Goal: Answer question/provide support: Share knowledge or assist other users

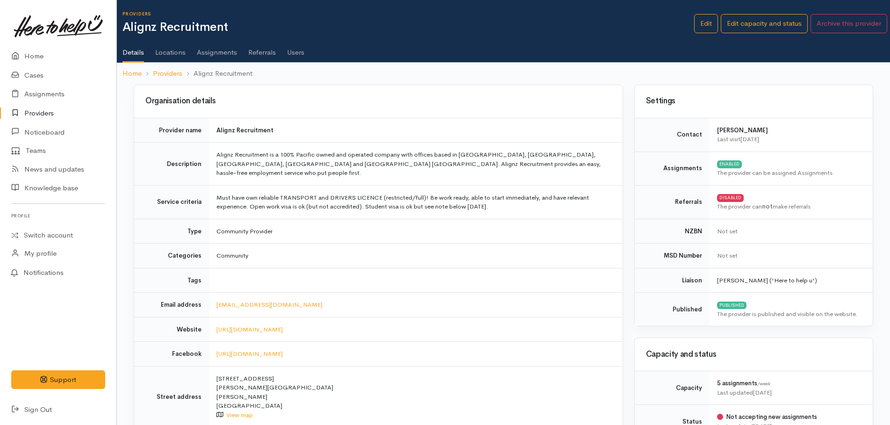
scroll to position [561, 0]
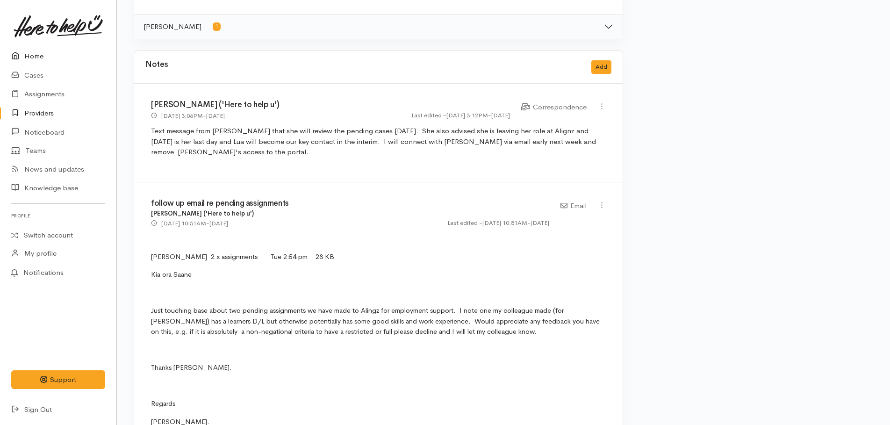
click at [39, 59] on link "Home" at bounding box center [58, 56] width 116 height 19
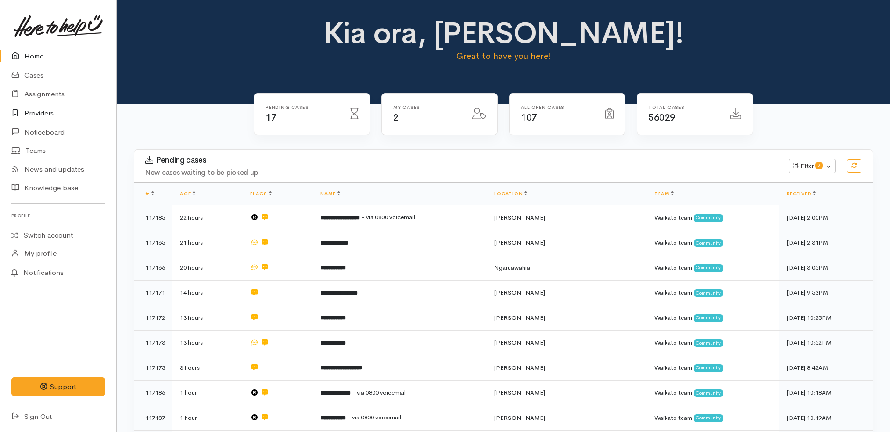
click at [49, 108] on link "Providers" at bounding box center [58, 113] width 116 height 19
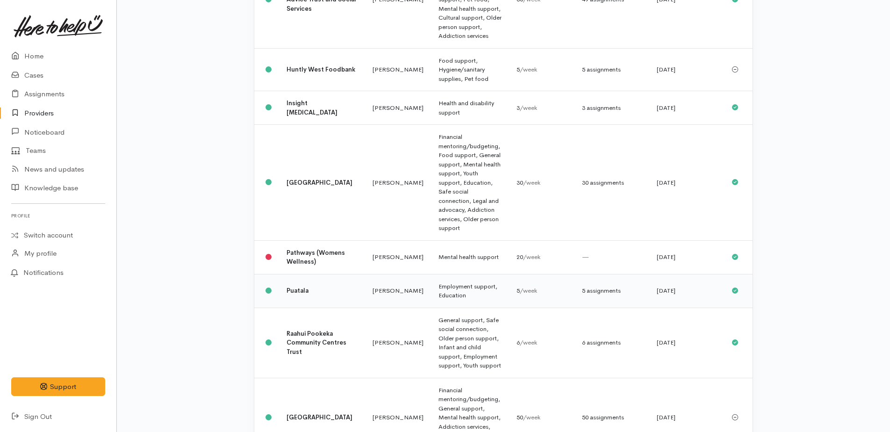
scroll to position [514, 0]
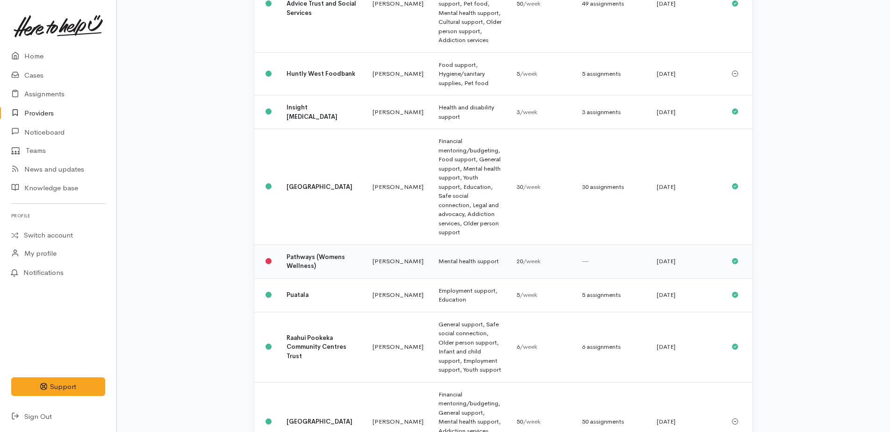
click at [293, 253] on b "Pathways (Womens Wellness)" at bounding box center [315, 261] width 58 height 17
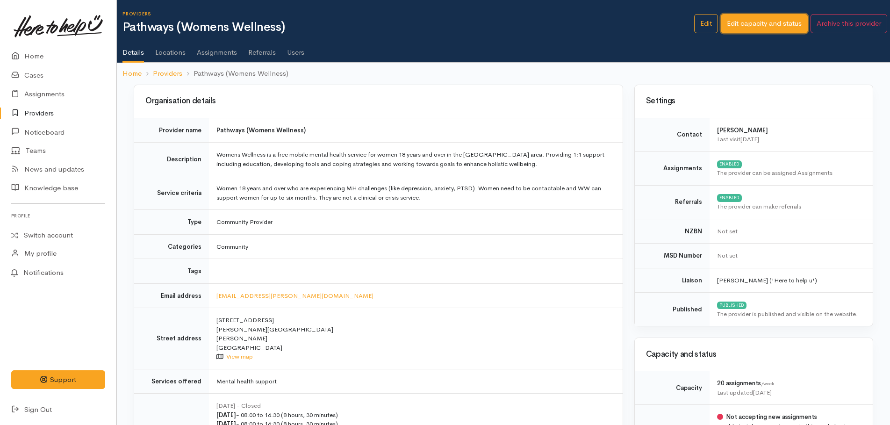
drag, startPoint x: 755, startPoint y: 24, endPoint x: 738, endPoint y: 26, distance: 17.0
click at [755, 23] on link "Edit capacity and status" at bounding box center [764, 23] width 87 height 19
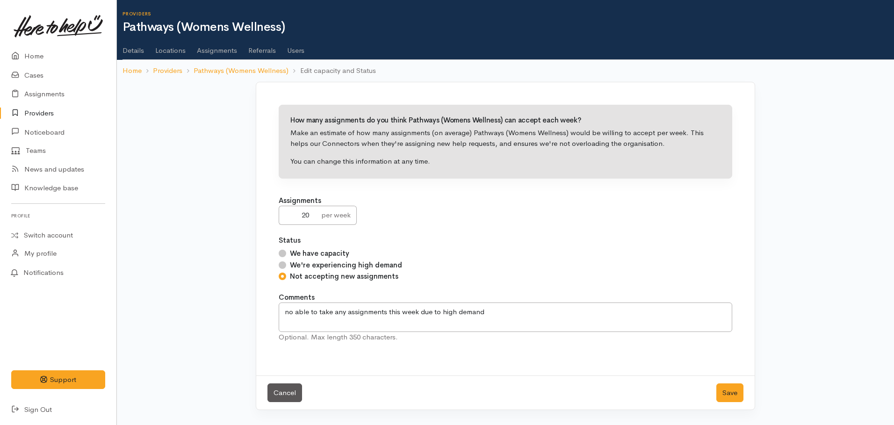
click at [282, 253] on input "We have capacity" at bounding box center [282, 253] width 7 height 7
radio input "true"
drag, startPoint x: 487, startPoint y: 314, endPoint x: 283, endPoint y: 310, distance: 204.3
click at [283, 310] on textarea "no able to take any assignments this week due to high demand" at bounding box center [505, 316] width 453 height 29
click at [728, 393] on button "Save" at bounding box center [729, 392] width 27 height 19
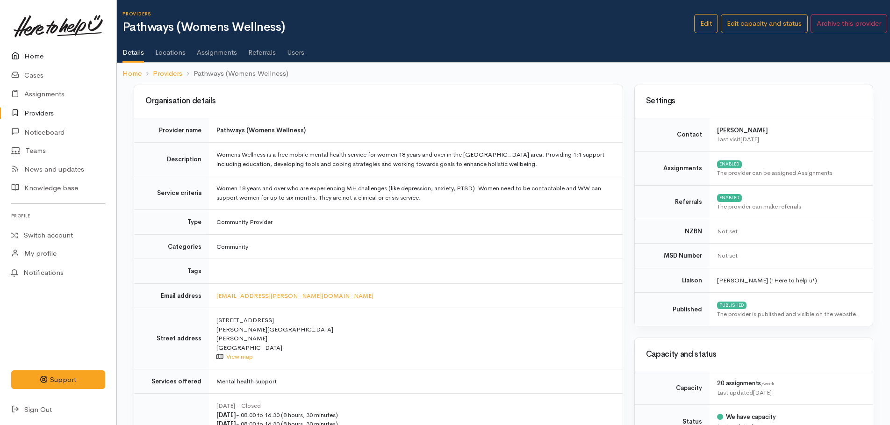
click at [29, 57] on link "Home" at bounding box center [58, 56] width 116 height 19
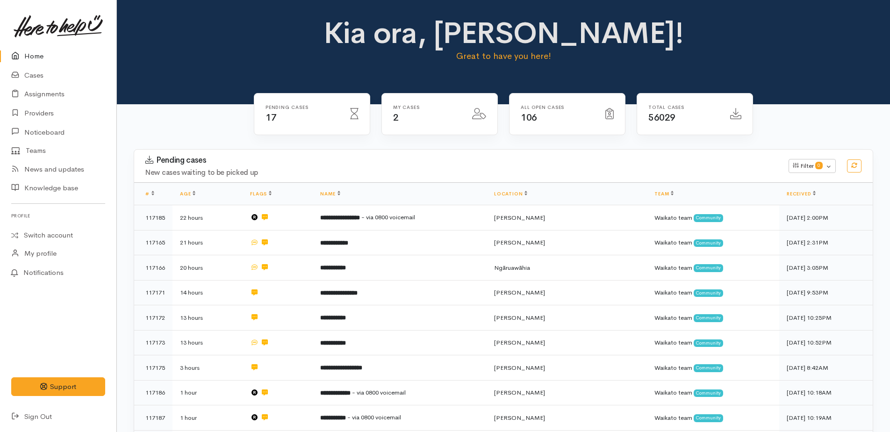
click at [30, 56] on link "Home" at bounding box center [58, 56] width 116 height 19
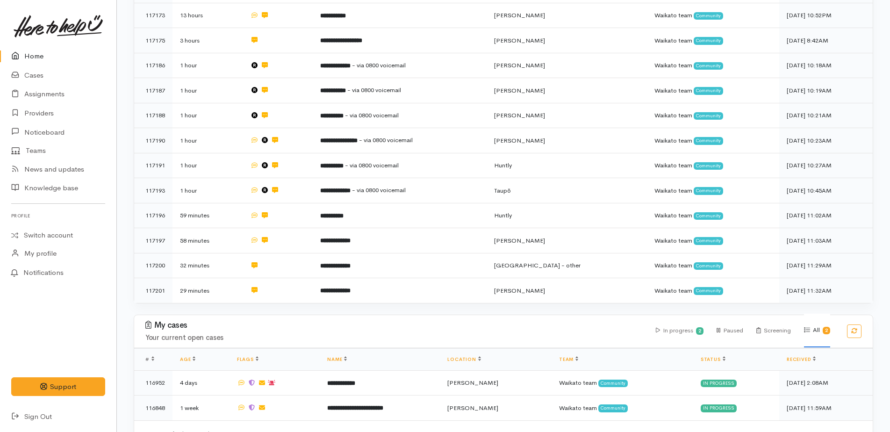
scroll to position [342, 0]
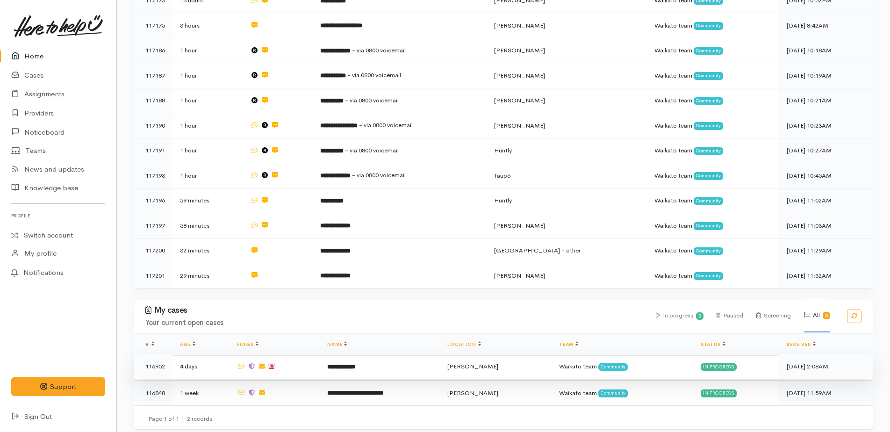
click at [349, 364] on b "**********" at bounding box center [341, 367] width 28 height 6
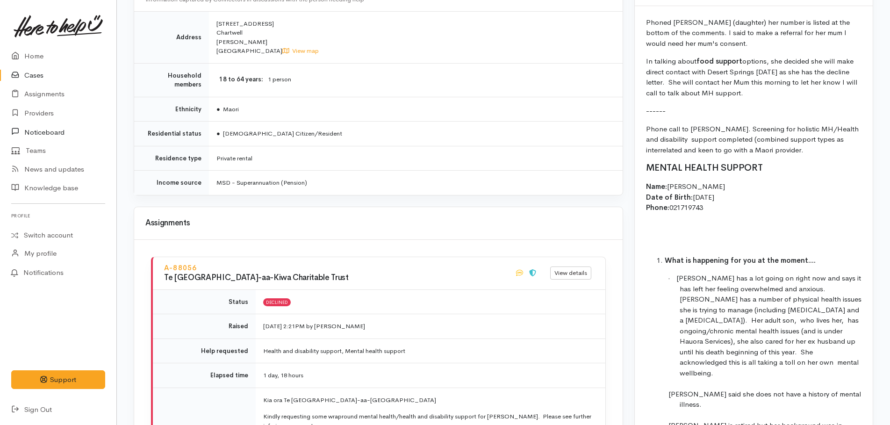
scroll to position [701, 0]
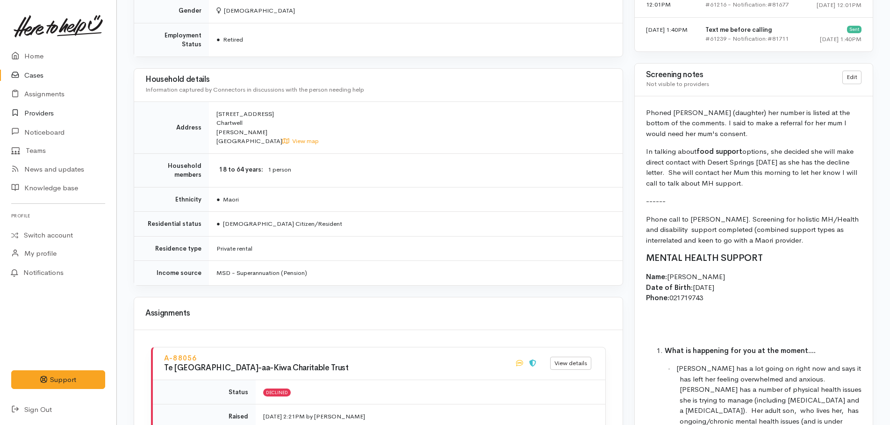
click at [35, 114] on link "Providers" at bounding box center [58, 113] width 116 height 19
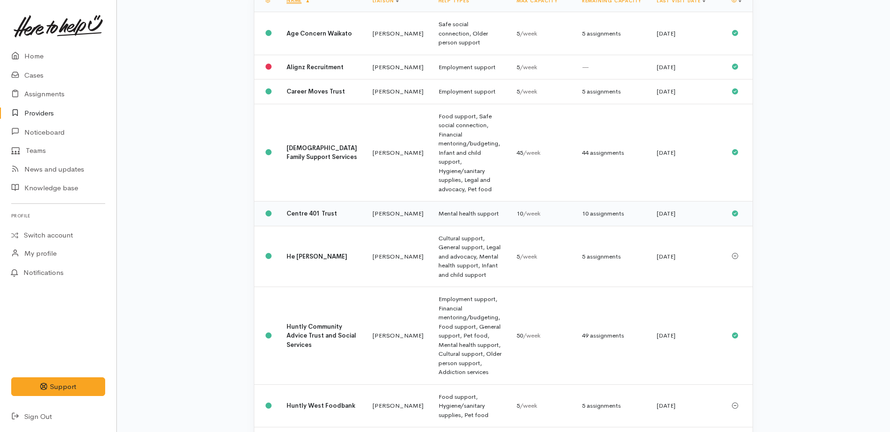
scroll to position [187, 0]
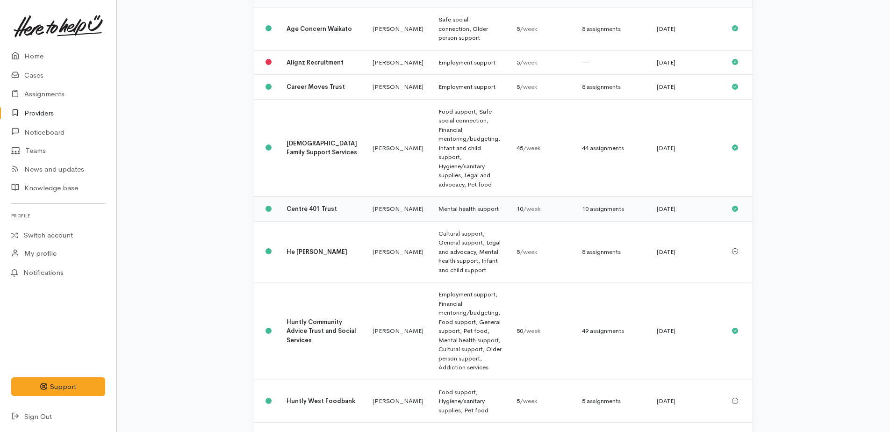
click at [305, 205] on b "Centre 401 Trust" at bounding box center [311, 209] width 50 height 8
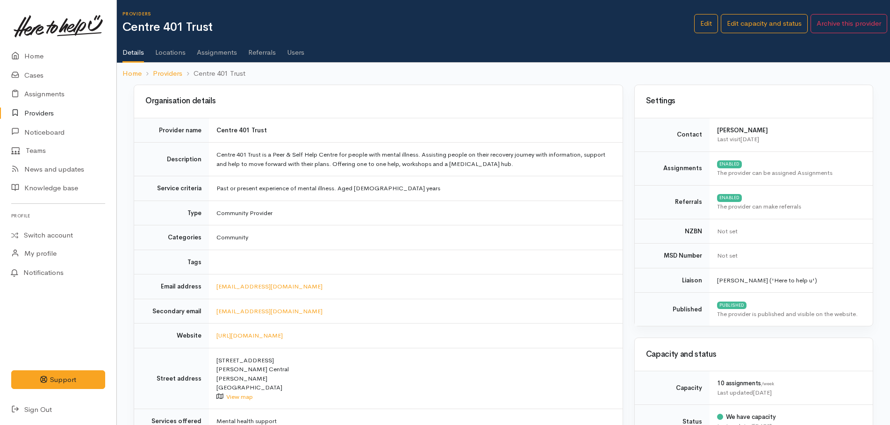
click at [300, 55] on link "Users" at bounding box center [295, 49] width 17 height 26
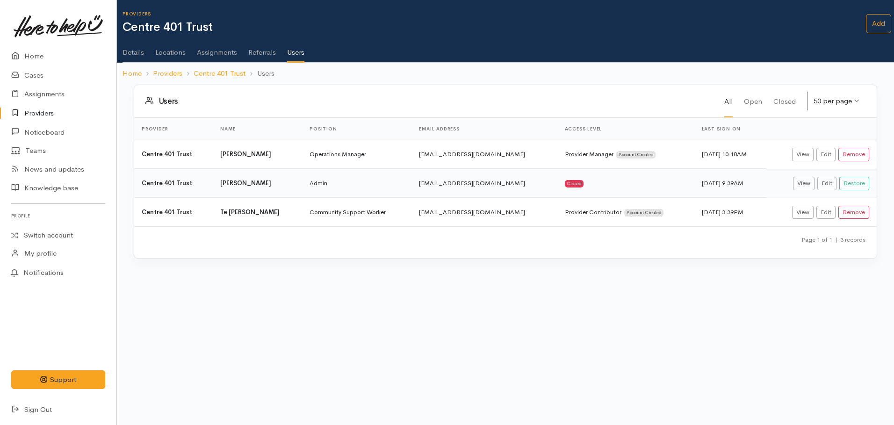
click at [206, 50] on link "Assignments" at bounding box center [217, 49] width 40 height 26
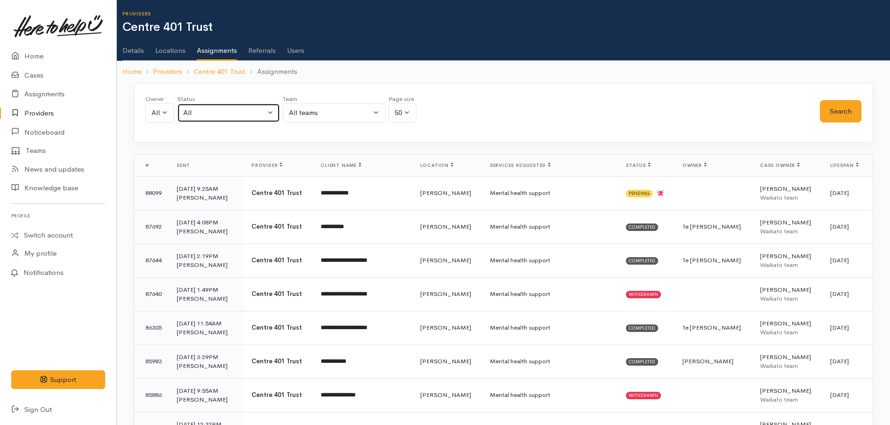
click at [190, 116] on div "All" at bounding box center [224, 112] width 82 height 11
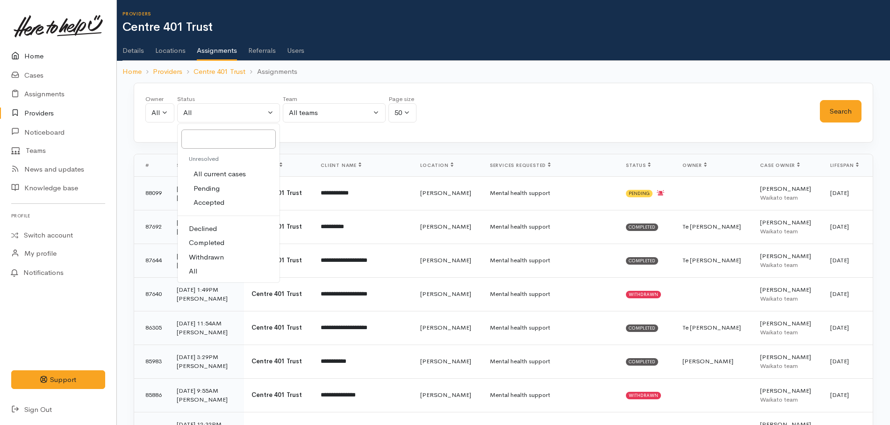
click at [29, 57] on link "Home" at bounding box center [58, 56] width 116 height 19
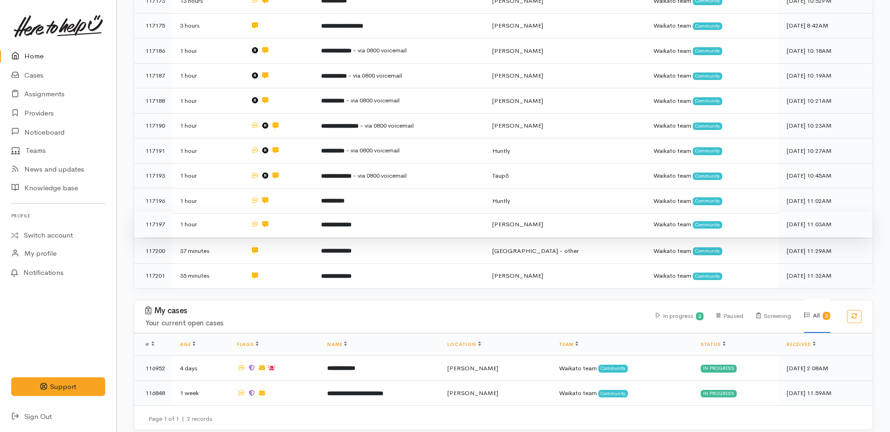
scroll to position [318, 0]
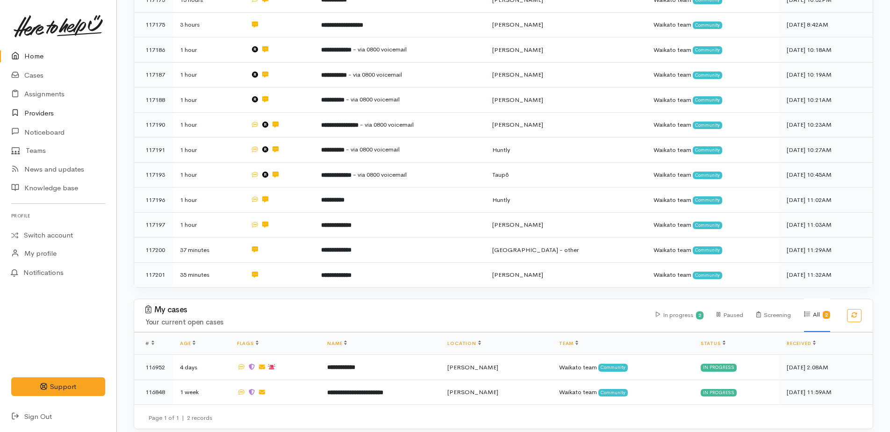
click at [36, 115] on link "Providers" at bounding box center [58, 113] width 116 height 19
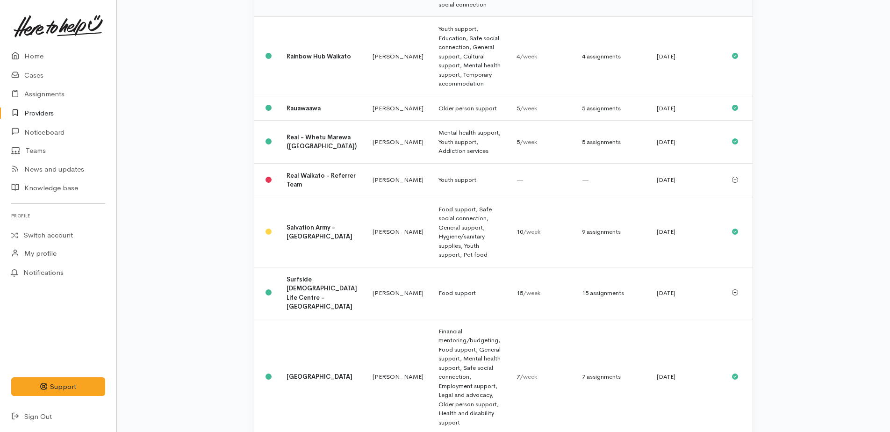
scroll to position [981, 0]
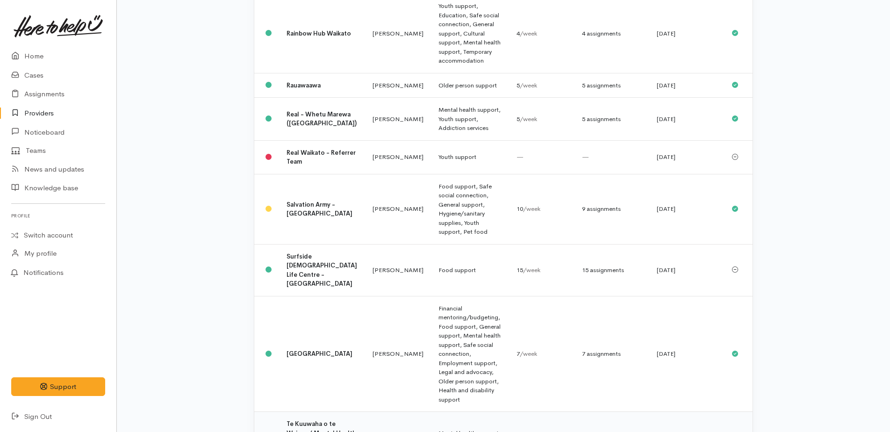
click at [601, 431] on div "9 assignments" at bounding box center [612, 437] width 60 height 9
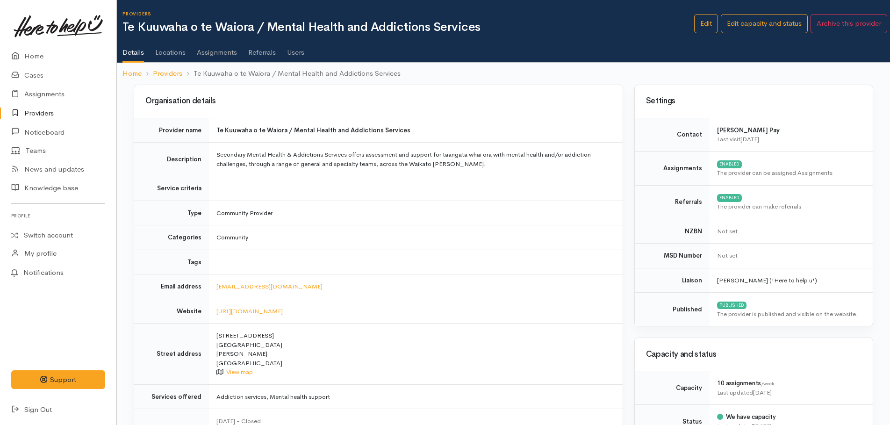
click at [208, 54] on link "Assignments" at bounding box center [217, 49] width 40 height 26
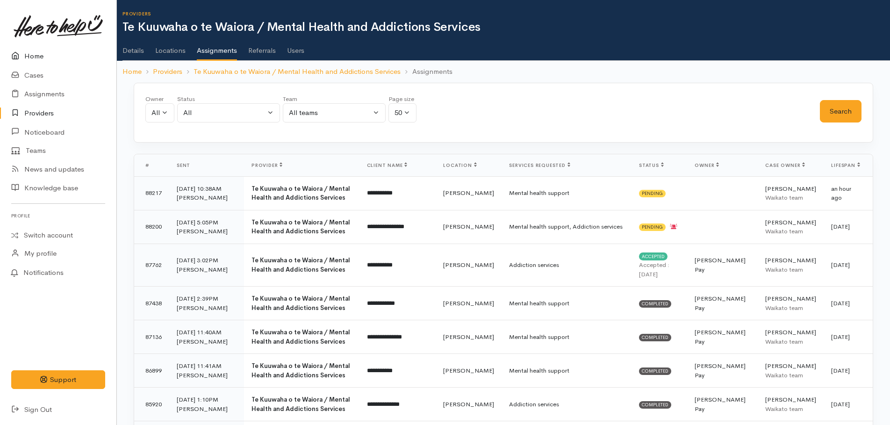
click at [35, 53] on link "Home" at bounding box center [58, 56] width 116 height 19
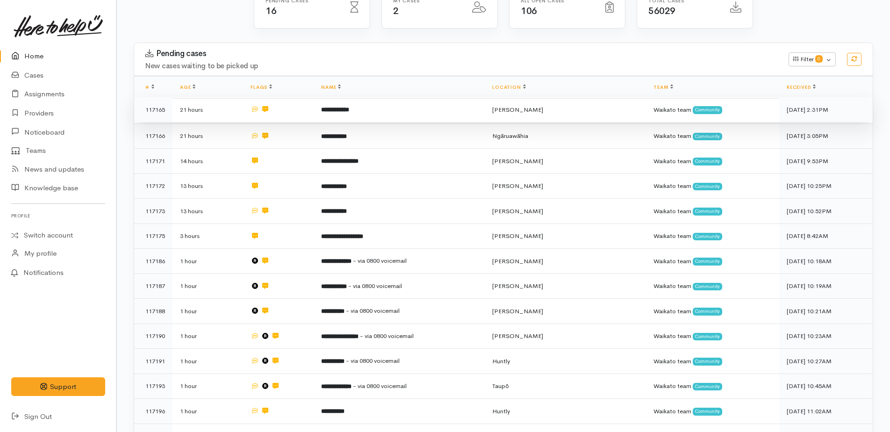
scroll to position [280, 0]
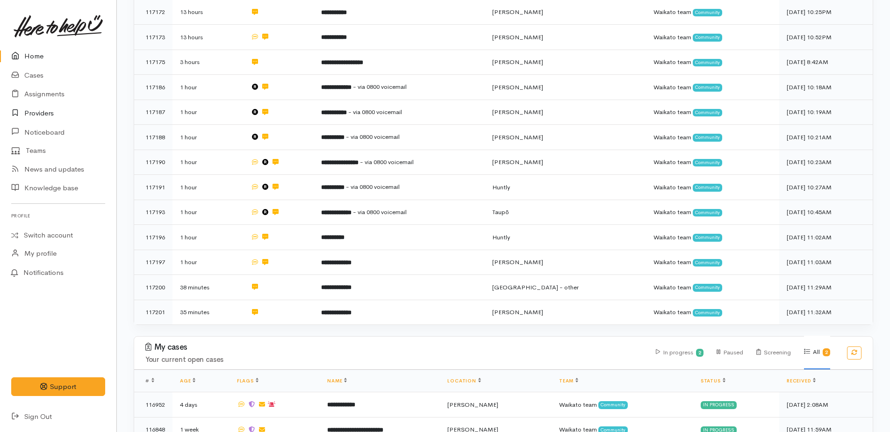
click at [40, 112] on link "Providers" at bounding box center [58, 113] width 116 height 19
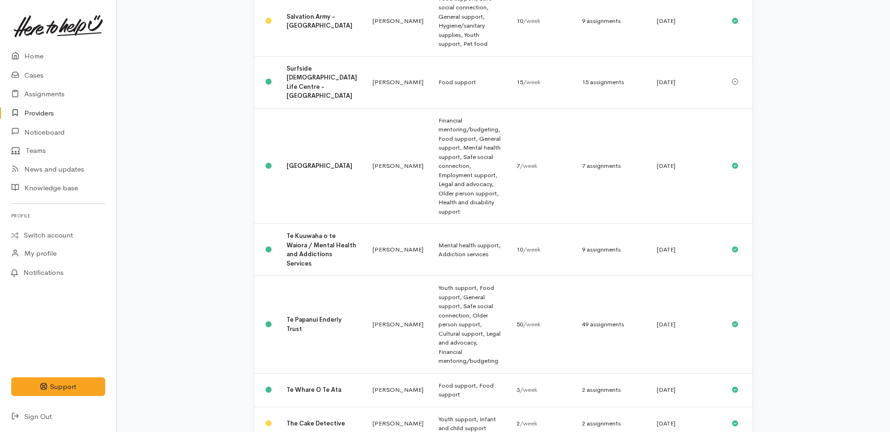
scroll to position [1168, 0]
click at [440, 374] on td "Food support, Food support" at bounding box center [470, 391] width 78 height 34
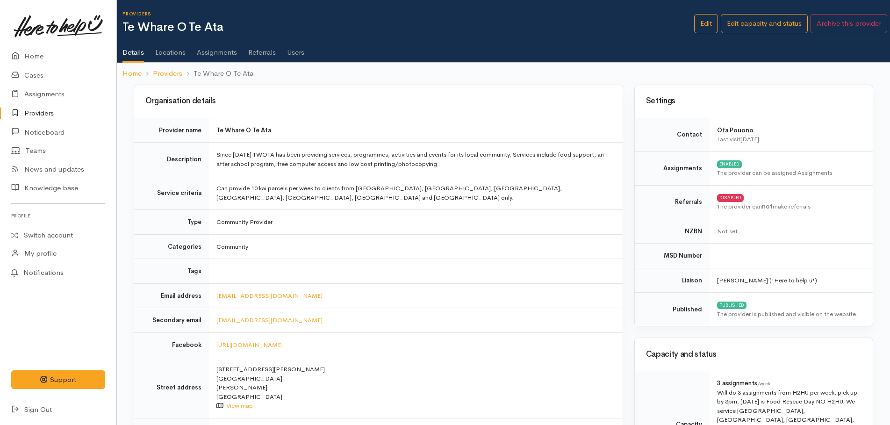
click at [210, 50] on link "Assignments" at bounding box center [217, 49] width 40 height 26
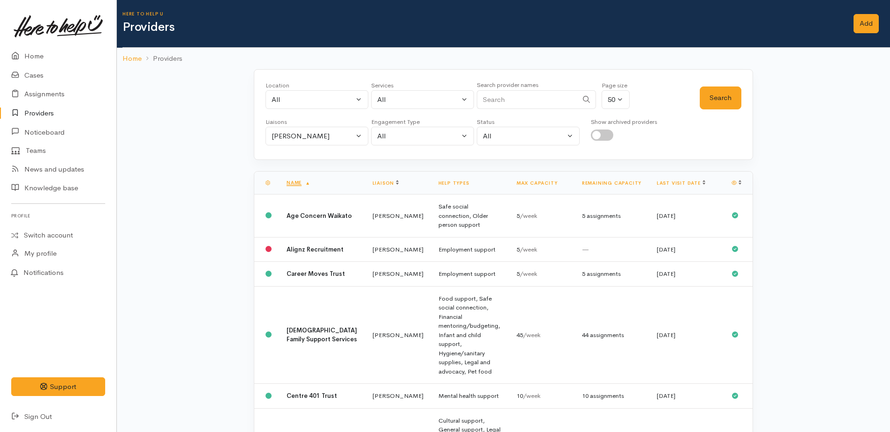
scroll to position [1175, 0]
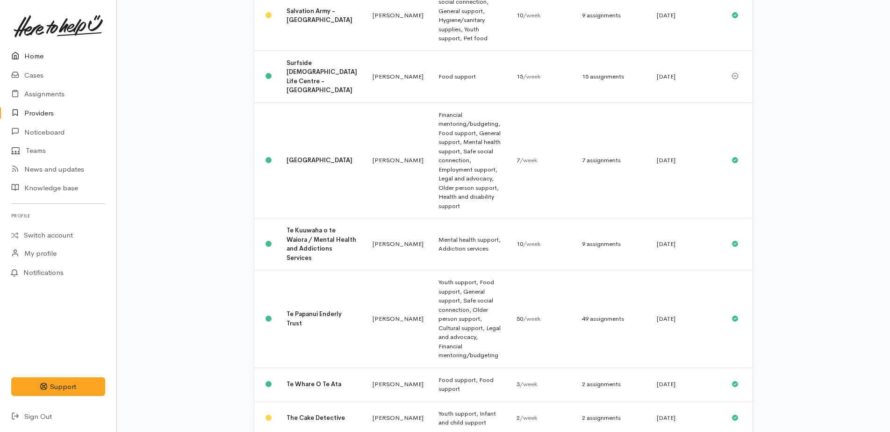
click at [36, 57] on link "Home" at bounding box center [58, 56] width 116 height 19
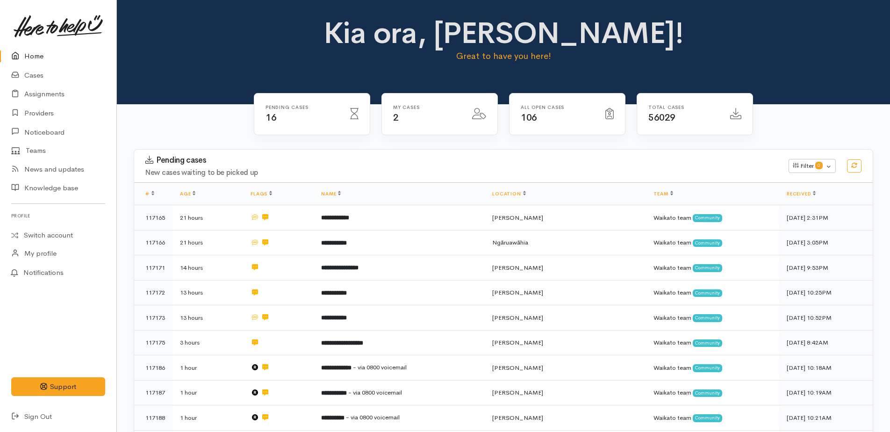
drag, startPoint x: 32, startPoint y: 57, endPoint x: 37, endPoint y: 56, distance: 4.7
click at [33, 57] on link "Home" at bounding box center [58, 56] width 116 height 19
click at [37, 54] on link "Home" at bounding box center [58, 56] width 116 height 19
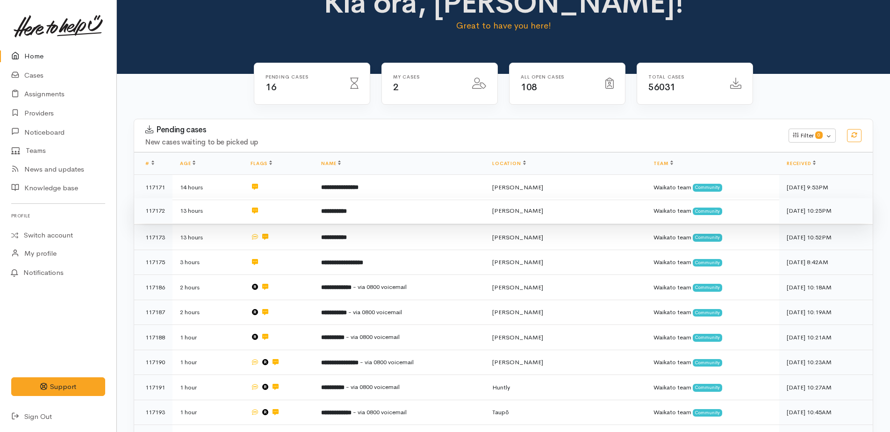
scroll to position [47, 0]
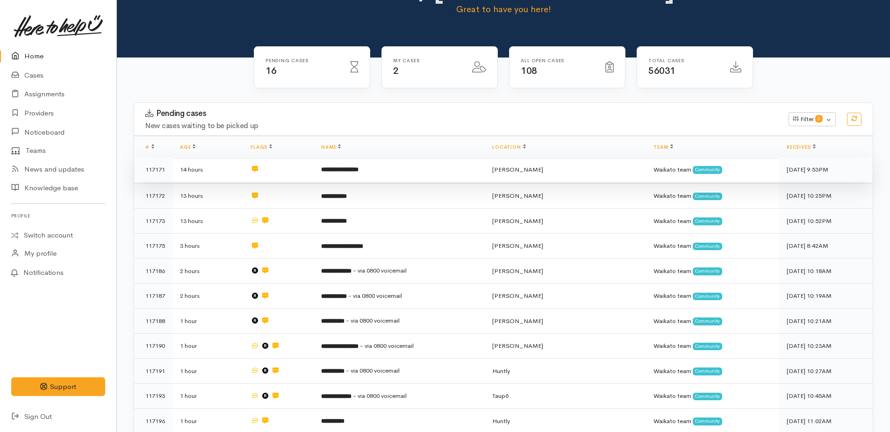
click at [358, 167] on b "**********" at bounding box center [339, 169] width 37 height 6
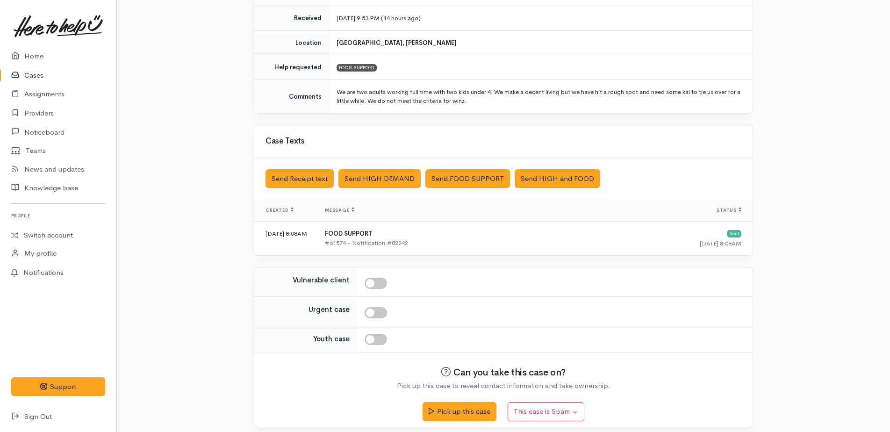
scroll to position [165, 0]
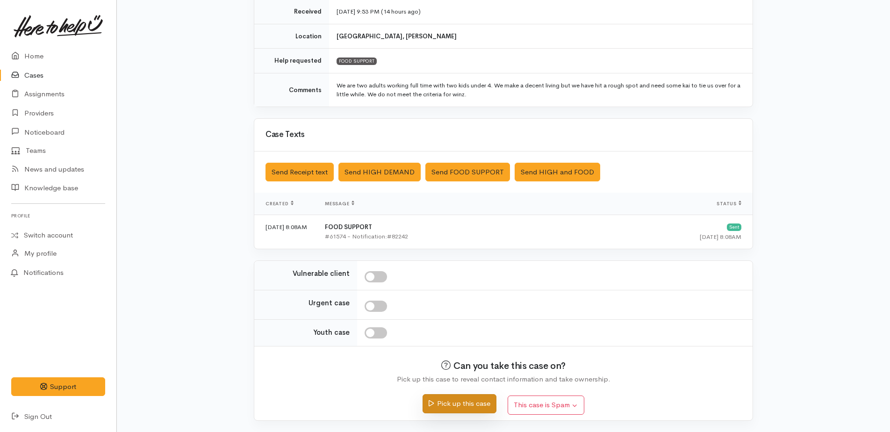
click at [459, 401] on button "Pick up this case" at bounding box center [458, 403] width 73 height 19
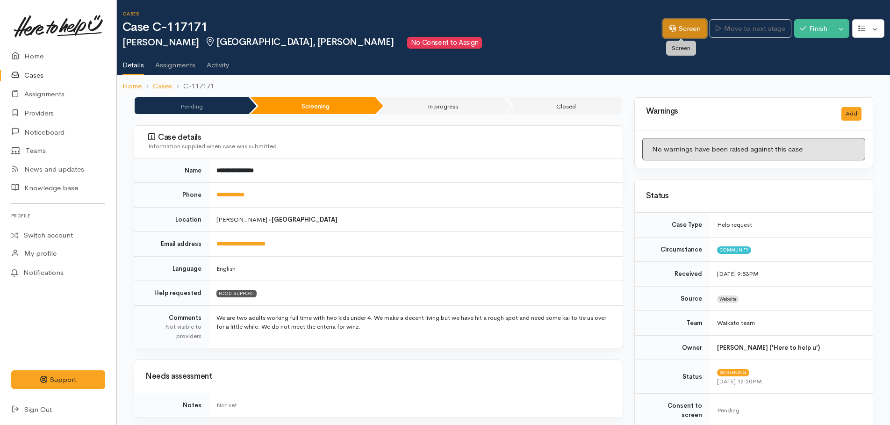
click at [683, 23] on link "Screen" at bounding box center [685, 28] width 44 height 19
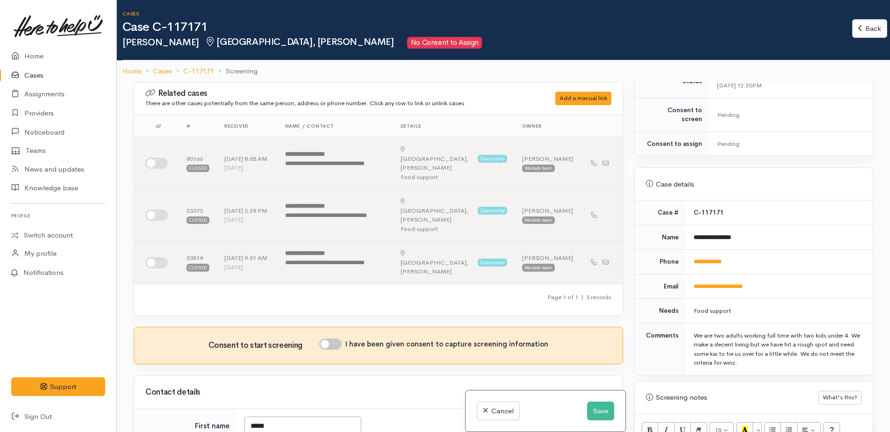
scroll to position [498, 0]
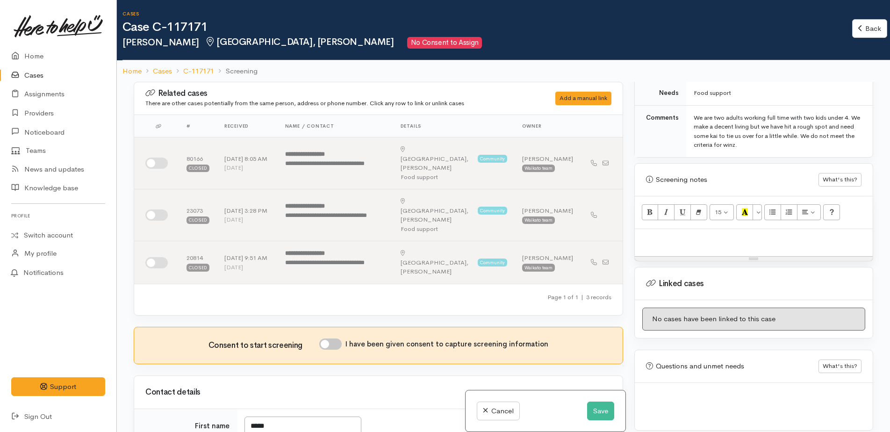
click at [655, 239] on div at bounding box center [754, 243] width 238 height 28
paste div
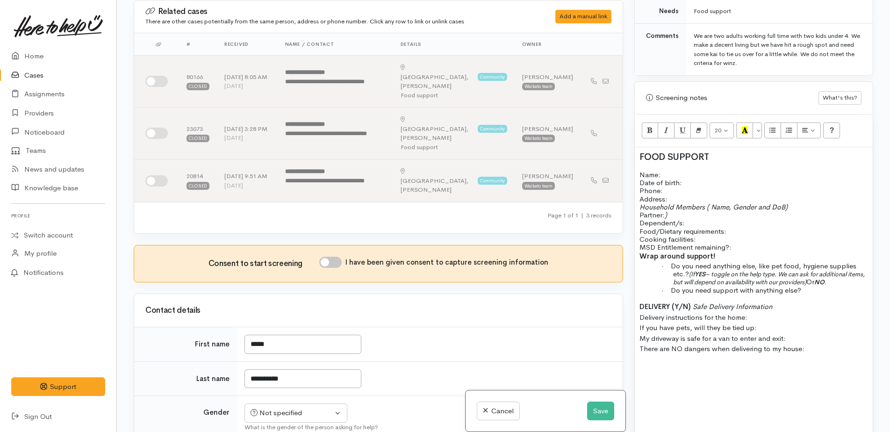
scroll to position [521, 0]
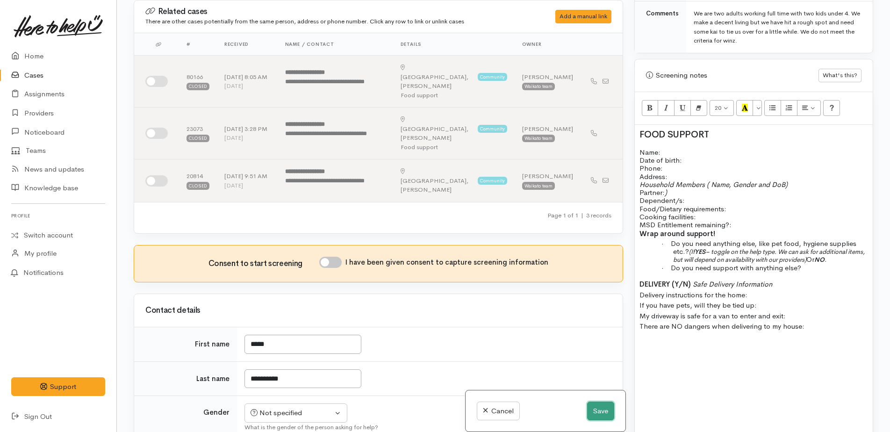
click at [605, 409] on button "Save" at bounding box center [600, 410] width 27 height 19
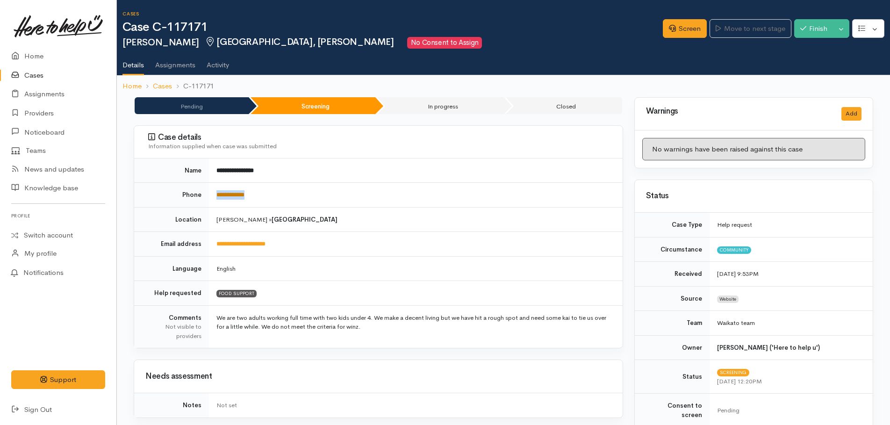
drag, startPoint x: 264, startPoint y: 194, endPoint x: 217, endPoint y: 197, distance: 47.3
click at [217, 197] on td "**********" at bounding box center [416, 195] width 414 height 25
copy link "**********"
click at [696, 28] on link "Screen" at bounding box center [685, 28] width 44 height 19
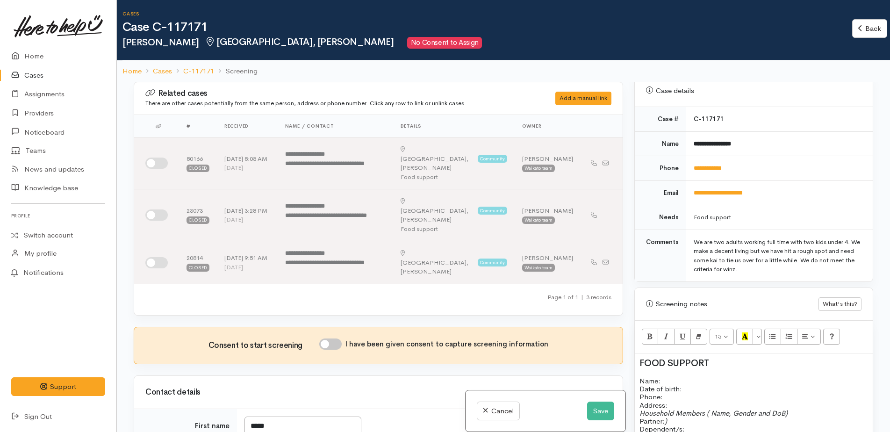
scroll to position [561, 0]
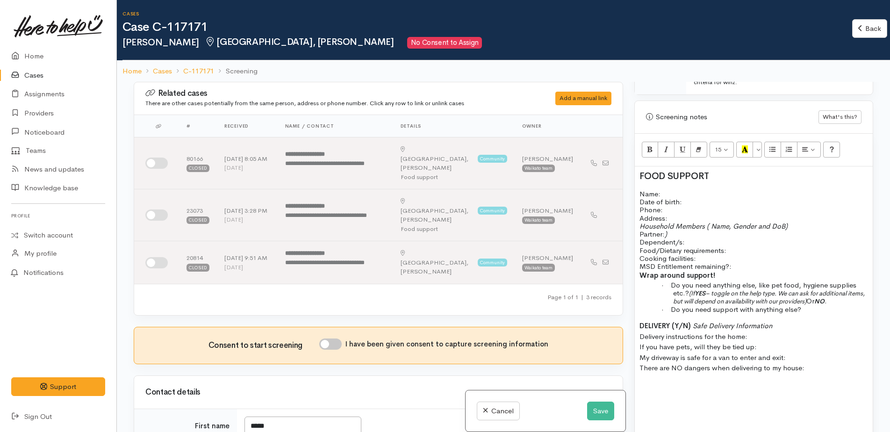
click at [673, 190] on p "Name: Date of birth: Phone:" at bounding box center [753, 202] width 229 height 24
click at [673, 199] on p "Name: Caryn Date of birth: Phone:" at bounding box center [753, 202] width 229 height 24
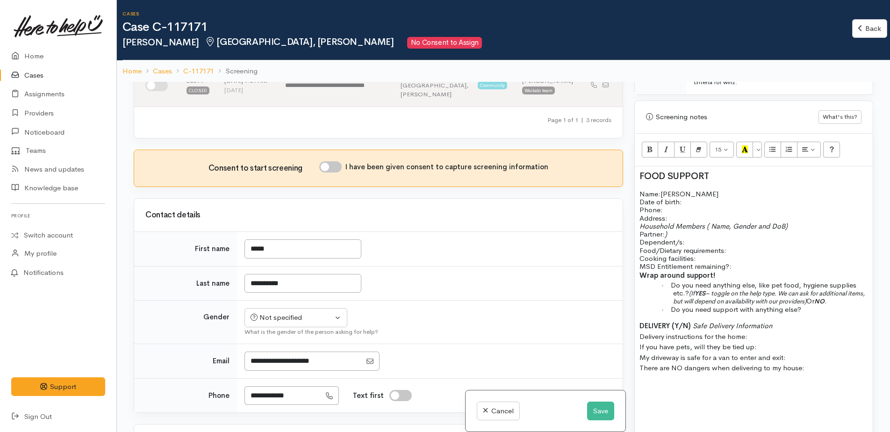
scroll to position [187, 0]
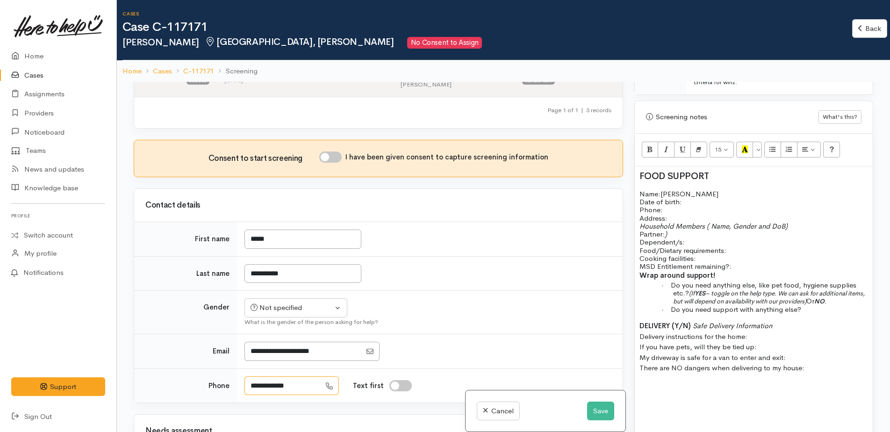
drag, startPoint x: 307, startPoint y: 367, endPoint x: 250, endPoint y: 372, distance: 57.6
click at [250, 376] on input "**********" at bounding box center [282, 385] width 76 height 19
click at [691, 195] on p "Name: Caryn Date of birth: Phone:   022 048 6640" at bounding box center [753, 202] width 229 height 24
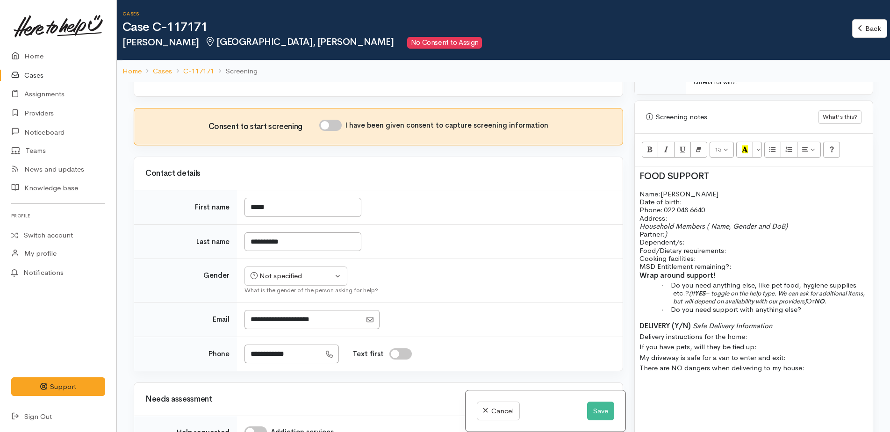
scroll to position [234, 0]
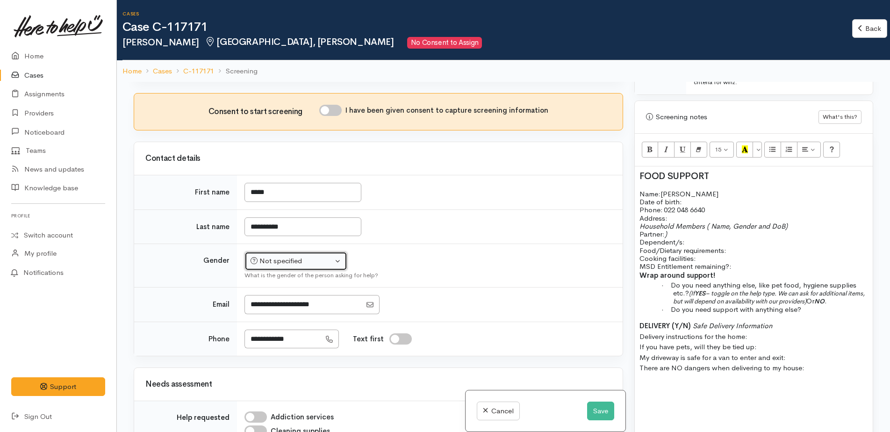
click at [302, 251] on button "Not specified" at bounding box center [295, 260] width 103 height 19
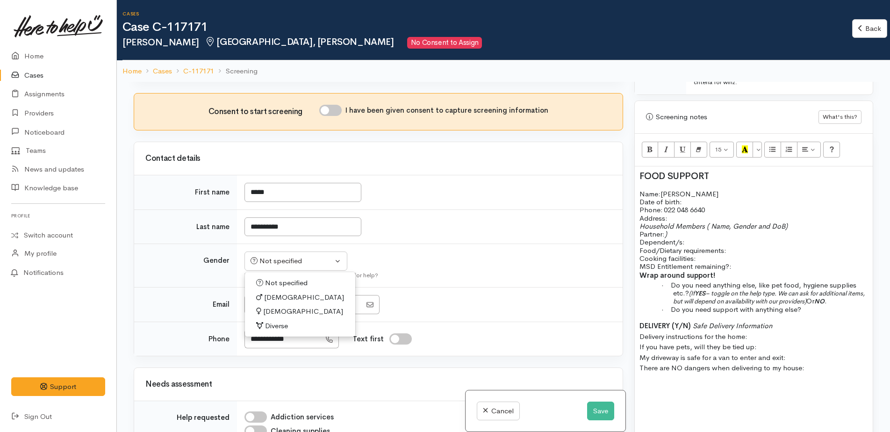
drag, startPoint x: 280, startPoint y: 287, endPoint x: 473, endPoint y: 236, distance: 200.1
click at [283, 304] on link "Female" at bounding box center [300, 311] width 110 height 14
select select "Female"
click at [691, 193] on p "Name: Caryn Date of birth: Phone:   022 048 6640" at bounding box center [753, 202] width 229 height 24
click at [673, 214] on p "Address:" at bounding box center [753, 218] width 229 height 8
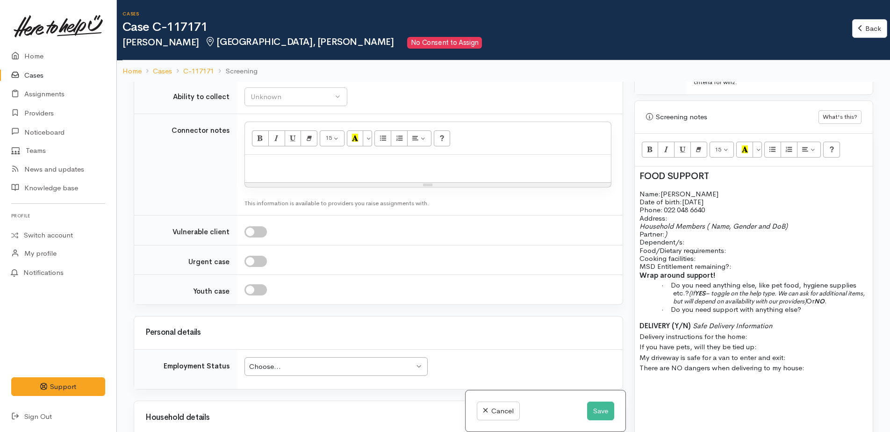
scroll to position [935, 0]
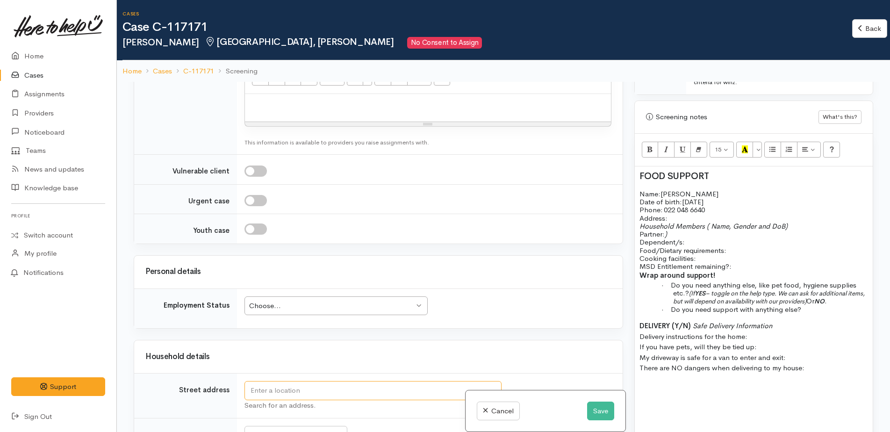
click at [306, 381] on input "text" at bounding box center [372, 390] width 257 height 19
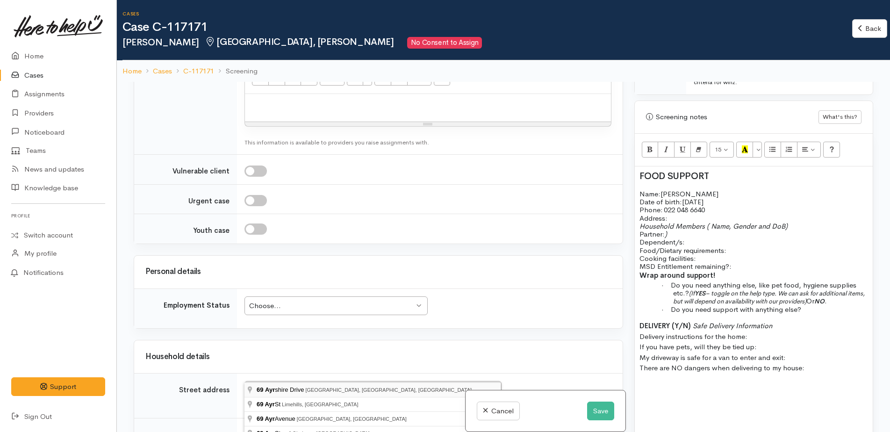
type input "69 Ayrshire Drive, Grandview Heights, Hamilton, New Zealand"
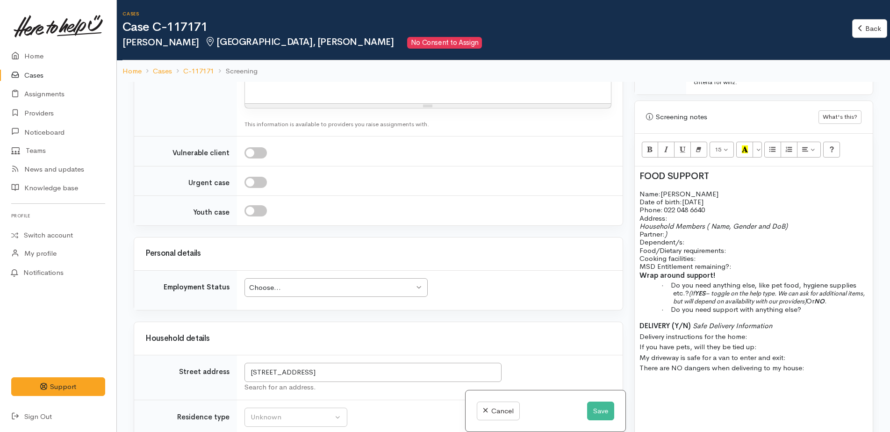
scroll to position [987, 0]
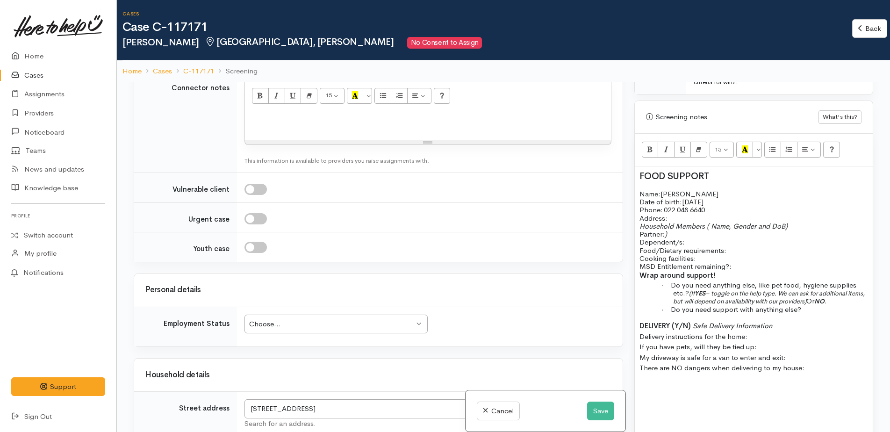
click at [685, 227] on p "Household Members ( Name, Gender and DoB) Partner: ) Dependent/s:" at bounding box center [753, 234] width 229 height 24
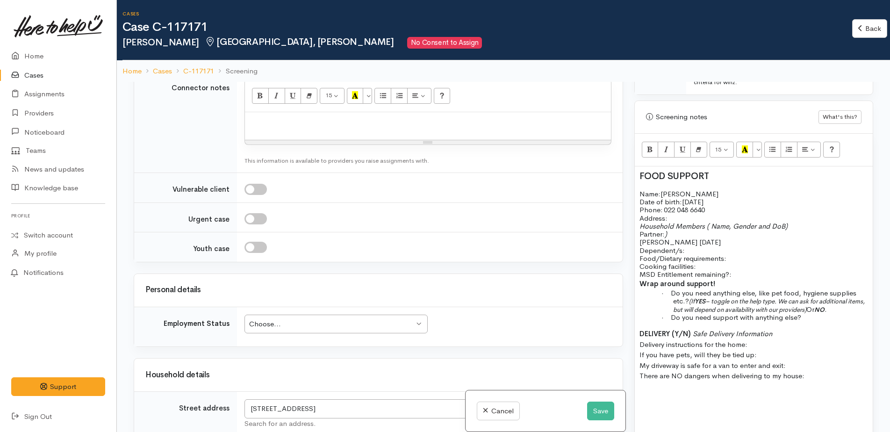
click at [711, 243] on p "Shane SOB 6/03/1987 Dependent/s:" at bounding box center [753, 246] width 229 height 16
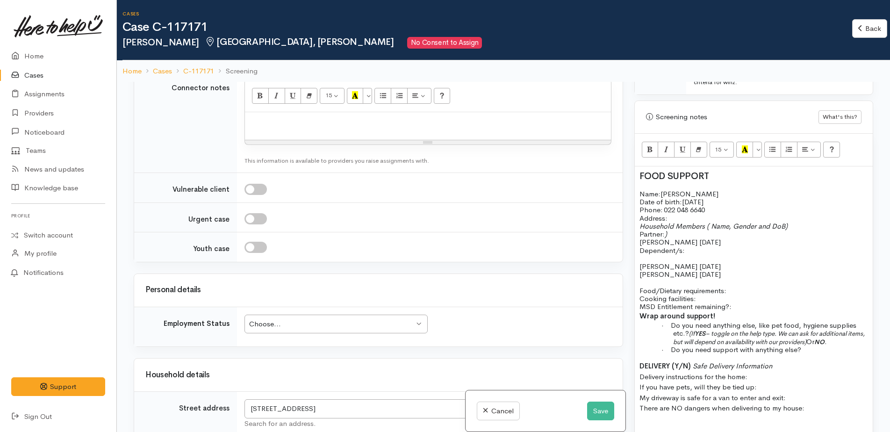
click at [734, 286] on p "Food/Dietary requirements: Cooking facilities: MSD Entitlement remaining?:" at bounding box center [753, 298] width 229 height 24
click at [710, 288] on p "Food/Dietary requirements: Cooking facilities: MSD Entitlement remaining?:" at bounding box center [753, 298] width 229 height 24
click at [745, 300] on p "Food/Dietary requirements: Cooking facilities: yes MSD Entitlement remaining?:" at bounding box center [753, 298] width 229 height 24
drag, startPoint x: 672, startPoint y: 312, endPoint x: 699, endPoint y: 323, distance: 29.3
click at [699, 323] on p "· Do you need anything else, like pet food, hygiene supplies etc.? (If YES – to…" at bounding box center [770, 333] width 195 height 24
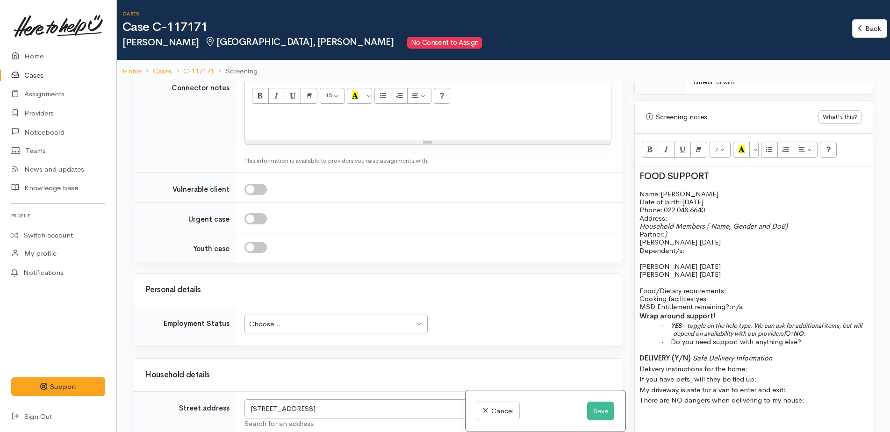
drag, startPoint x: 690, startPoint y: 315, endPoint x: 810, endPoint y: 328, distance: 120.3
click at [810, 328] on p "· YES – toggle on the help type. We can ask for additional items, but will depe…" at bounding box center [770, 329] width 195 height 16
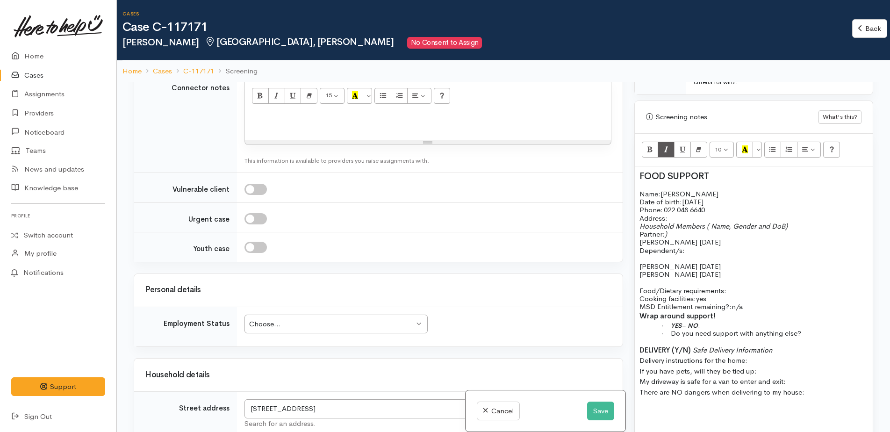
click at [711, 311] on p "Wrap around support!" at bounding box center [753, 316] width 229 height 11
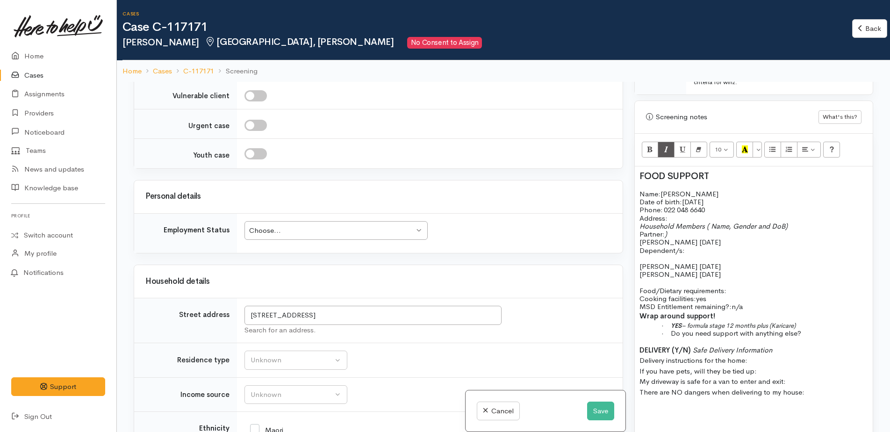
scroll to position [1127, 0]
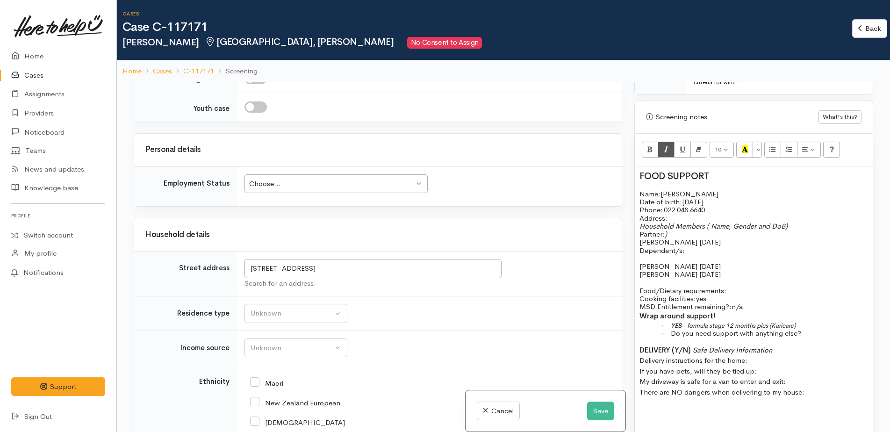
click at [288, 179] on div "Choose..." at bounding box center [331, 184] width 165 height 11
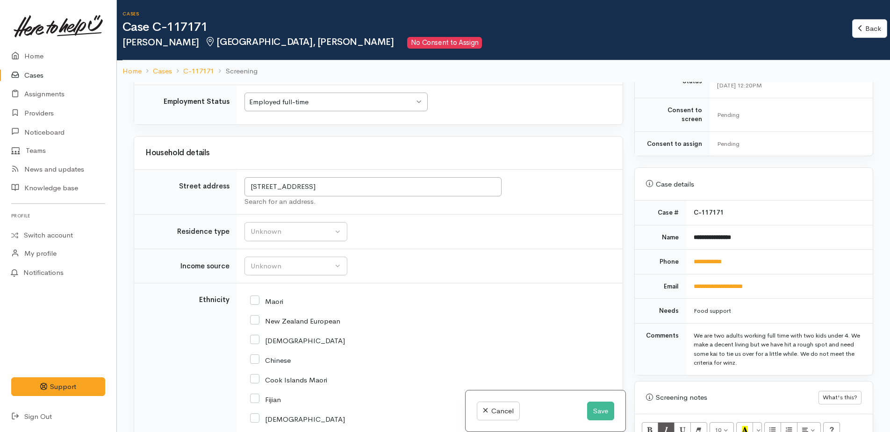
scroll to position [1267, 0]
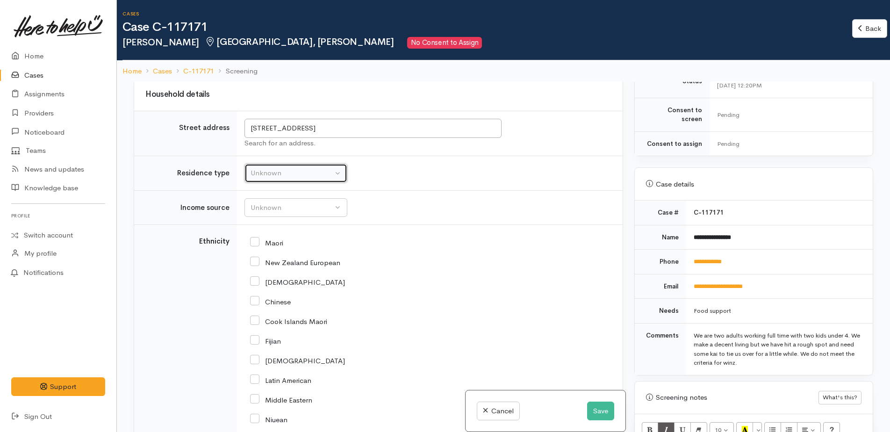
click at [265, 168] on div "Unknown" at bounding box center [291, 173] width 82 height 11
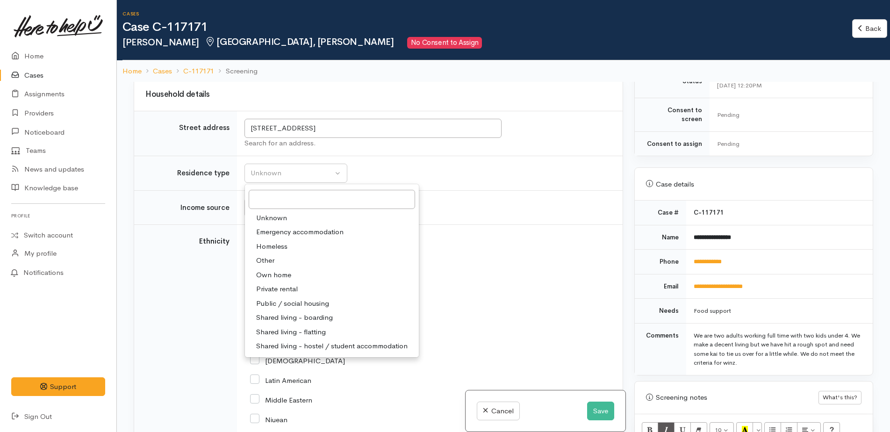
click at [279, 284] on span "Private rental" at bounding box center [277, 289] width 42 height 11
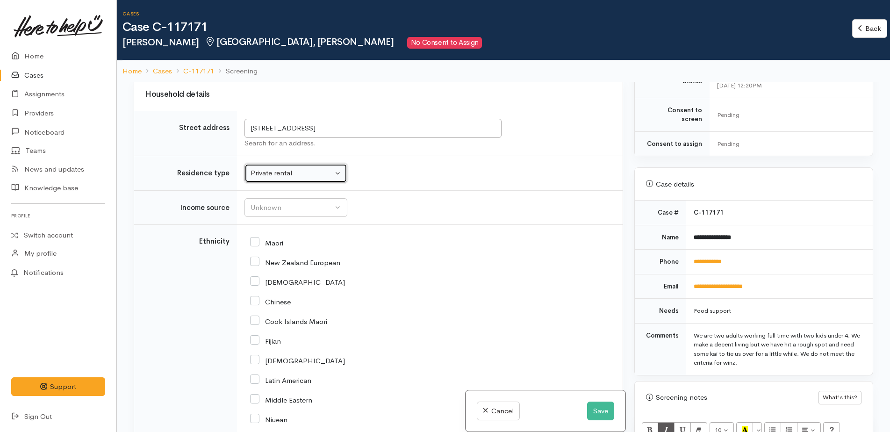
drag, startPoint x: 279, startPoint y: 132, endPoint x: 287, endPoint y: 154, distance: 23.5
click at [283, 168] on div "Private rental" at bounding box center [291, 173] width 82 height 11
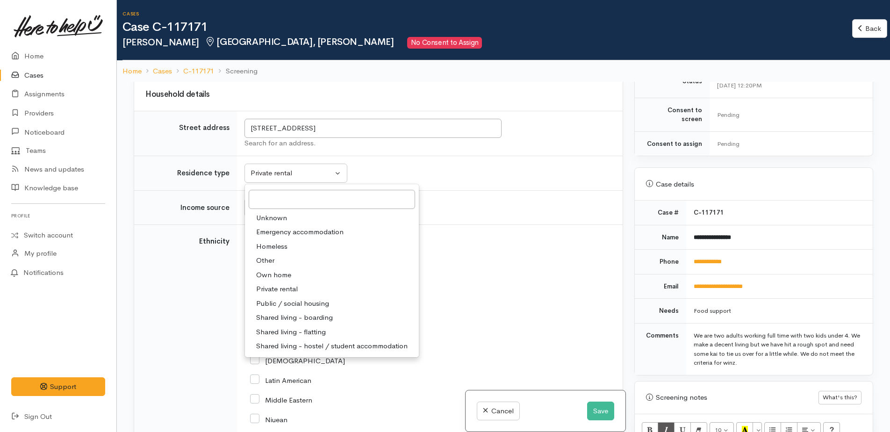
click at [272, 270] on span "Own home" at bounding box center [273, 275] width 35 height 11
select select "1"
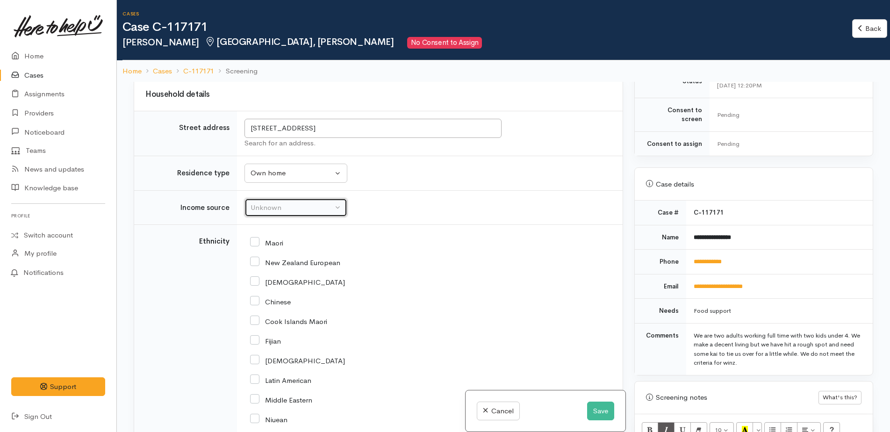
click at [260, 202] on div "Unknown" at bounding box center [291, 207] width 82 height 11
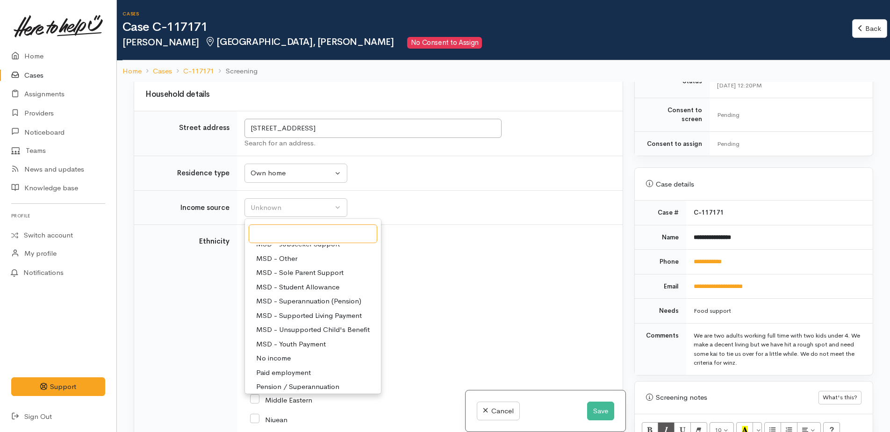
scroll to position [140, 0]
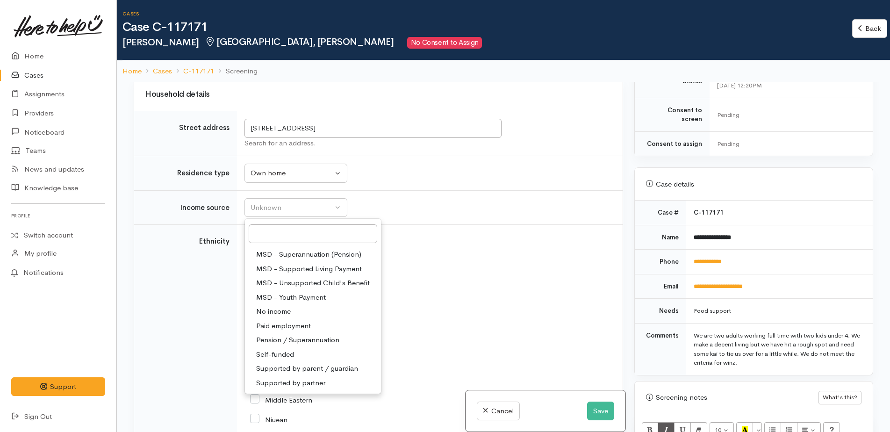
click at [296, 321] on span "Paid employment" at bounding box center [283, 326] width 55 height 11
select select "1"
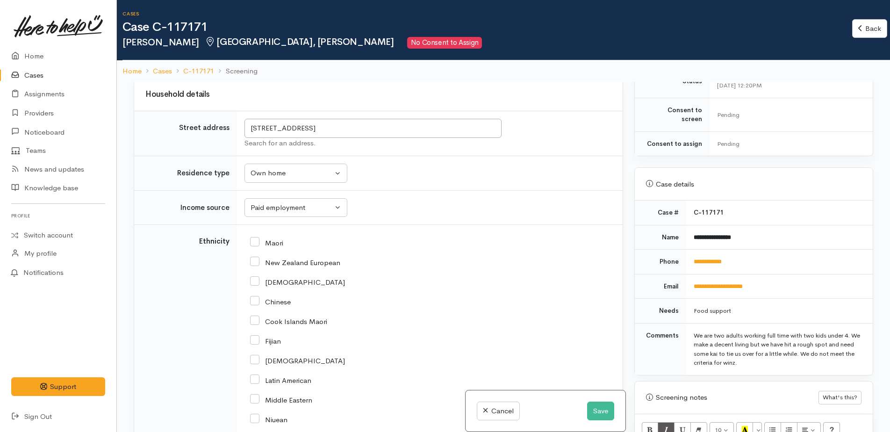
click at [258, 356] on input "Indian" at bounding box center [297, 360] width 95 height 8
checkbox input "true"
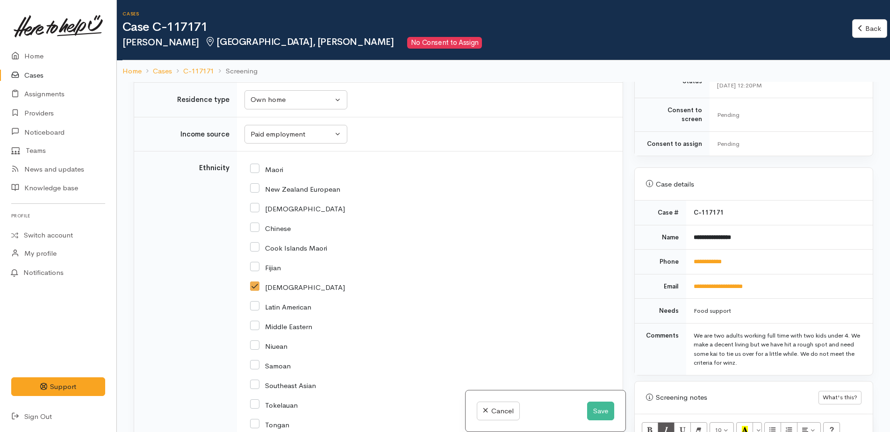
scroll to position [1454, 0]
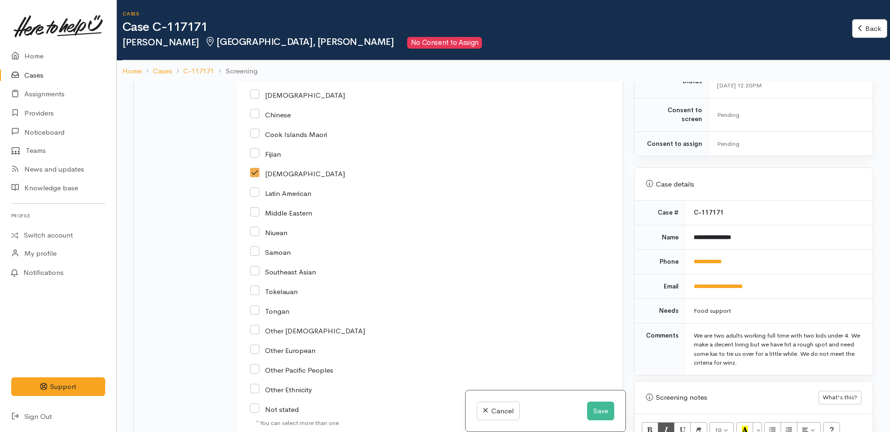
click at [258, 345] on input "Other European" at bounding box center [282, 349] width 65 height 8
checkbox input "true"
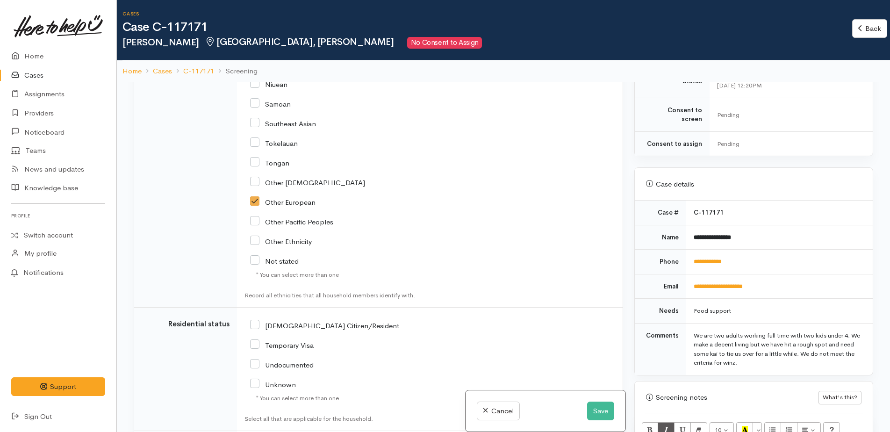
scroll to position [1688, 0]
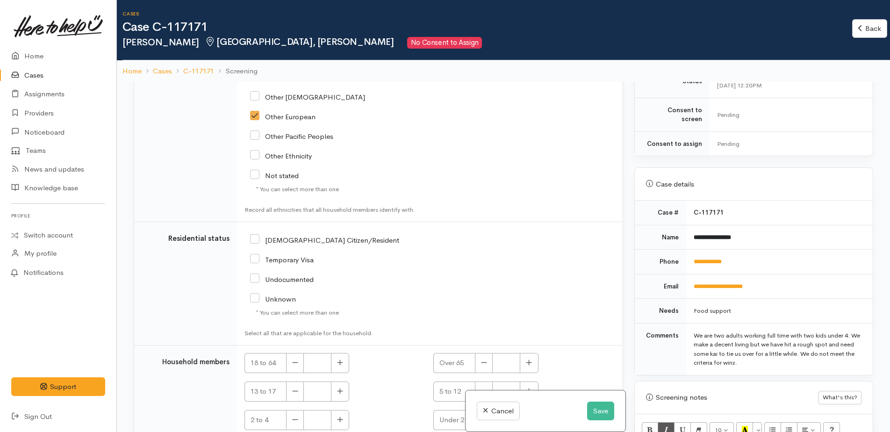
drag, startPoint x: 254, startPoint y: 198, endPoint x: 263, endPoint y: 201, distance: 9.5
click at [255, 234] on icon at bounding box center [254, 238] width 9 height 9
click at [256, 235] on input "NZ Citizen/Resident" at bounding box center [324, 239] width 149 height 8
checkbox input "true"
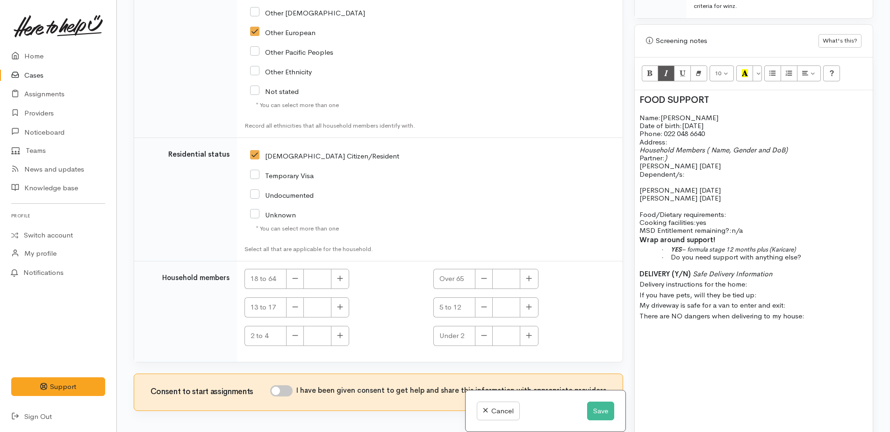
scroll to position [561, 0]
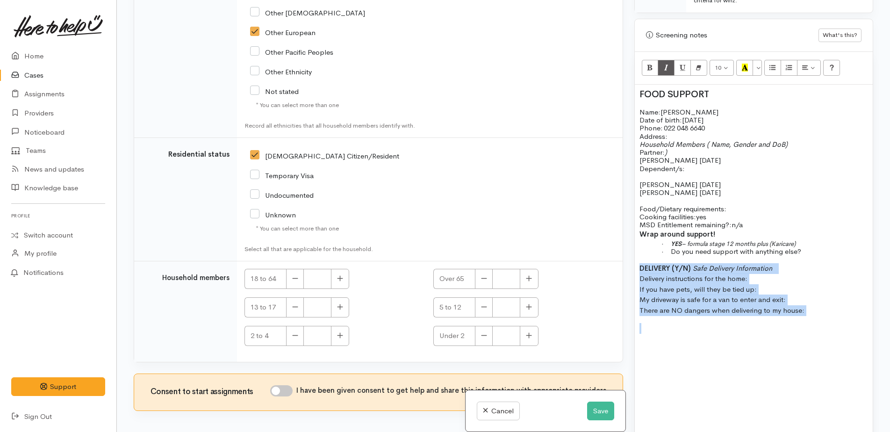
drag, startPoint x: 636, startPoint y: 260, endPoint x: 804, endPoint y: 315, distance: 177.5
click at [804, 314] on div "FOOD SUPPORT Name: Caryn Date of birth: 15/01/1988 Phone:   022 048 6640 Addres…" at bounding box center [754, 261] width 238 height 352
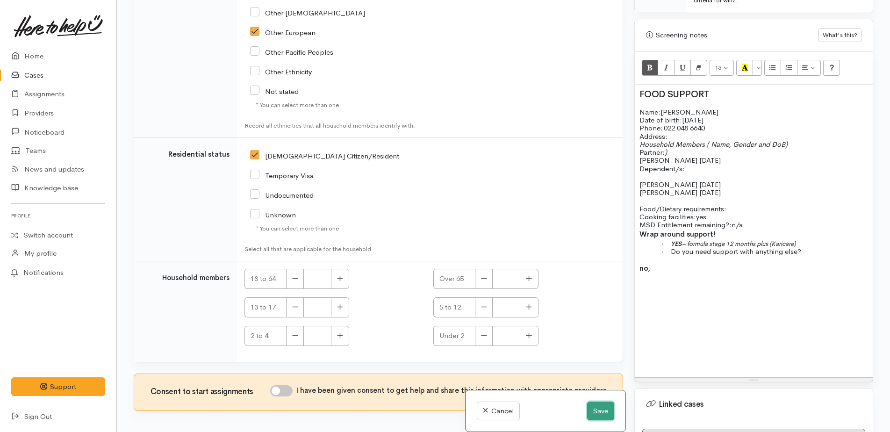
click at [594, 413] on button "Save" at bounding box center [600, 410] width 27 height 19
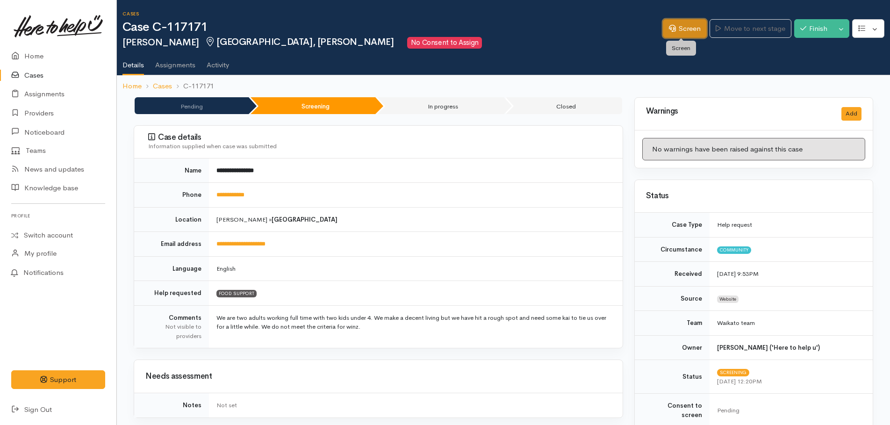
click at [685, 24] on link "Screen" at bounding box center [685, 28] width 44 height 19
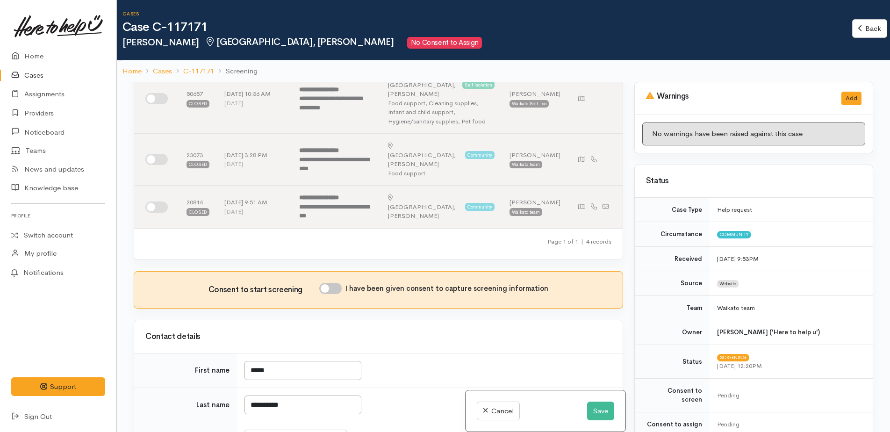
scroll to position [234, 0]
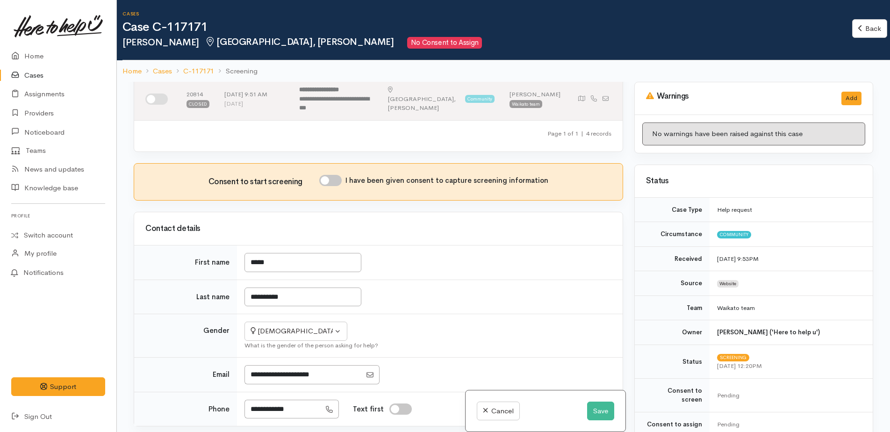
click at [327, 175] on input "I have been given consent to capture screening information" at bounding box center [330, 180] width 22 height 11
checkbox input "true"
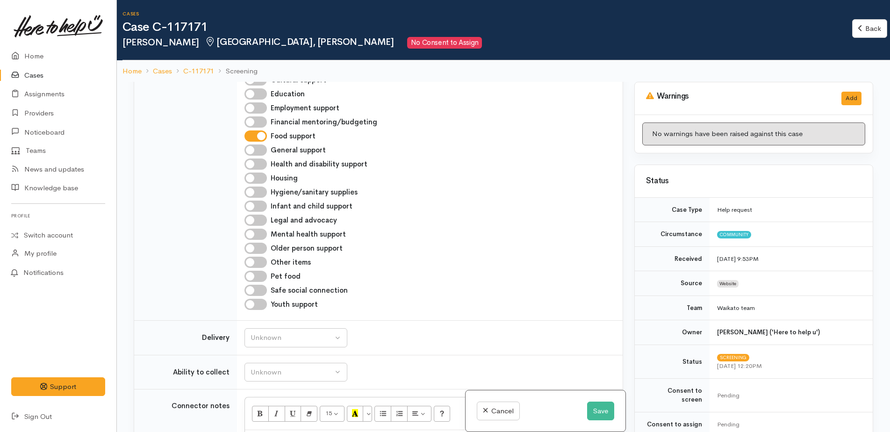
scroll to position [654, 0]
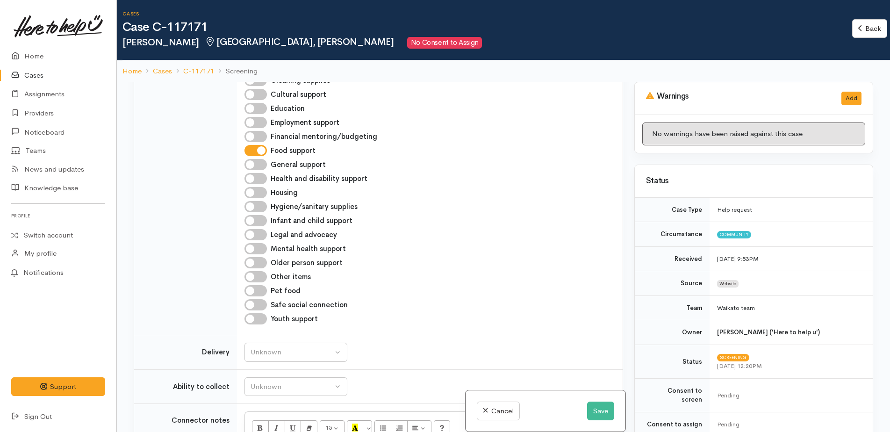
click at [246, 215] on input "Infant and child support" at bounding box center [255, 220] width 22 height 11
checkbox input "true"
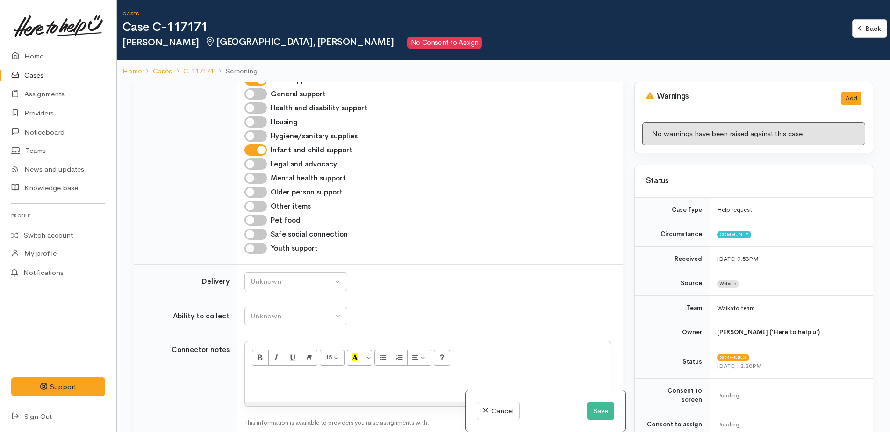
scroll to position [794, 0]
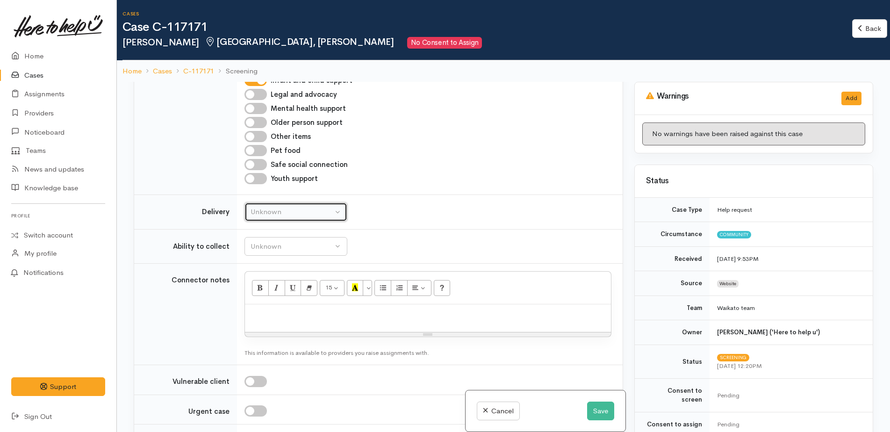
click at [305, 207] on div "Unknown" at bounding box center [291, 212] width 82 height 11
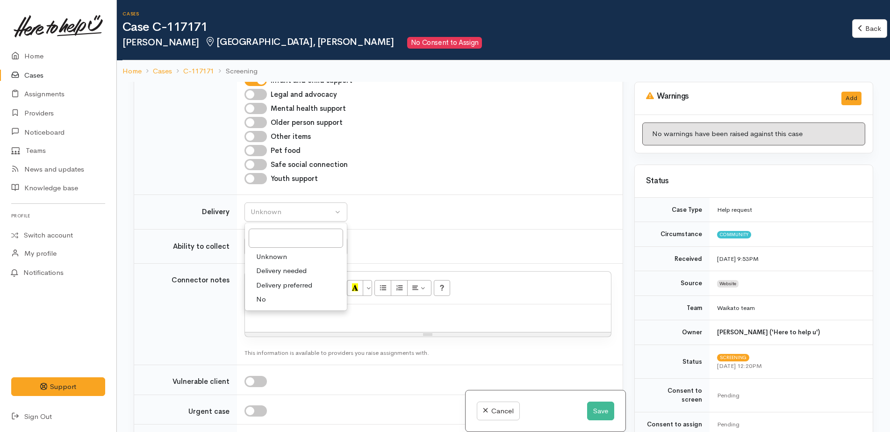
click at [269, 292] on link "No" at bounding box center [296, 299] width 102 height 14
select select "1"
click at [269, 237] on button "Unknown" at bounding box center [295, 246] width 103 height 19
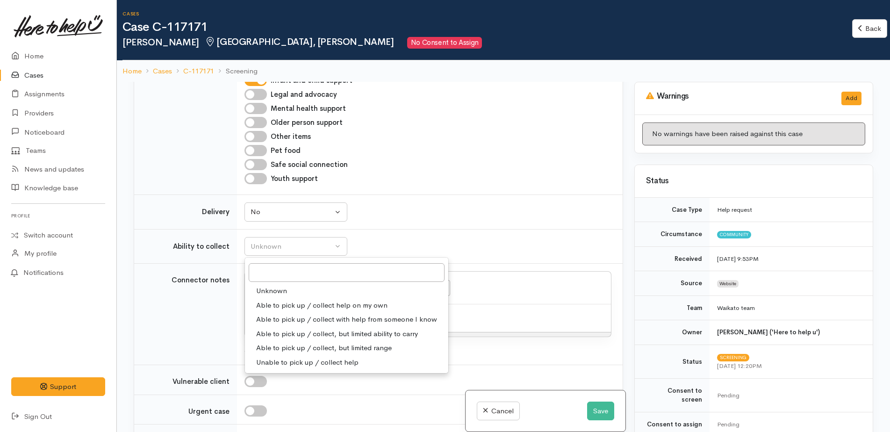
drag, startPoint x: 273, startPoint y: 270, endPoint x: 273, endPoint y: 263, distance: 7.0
click at [273, 300] on span "Able to pick up / collect help on my own" at bounding box center [321, 305] width 131 height 11
select select "2"
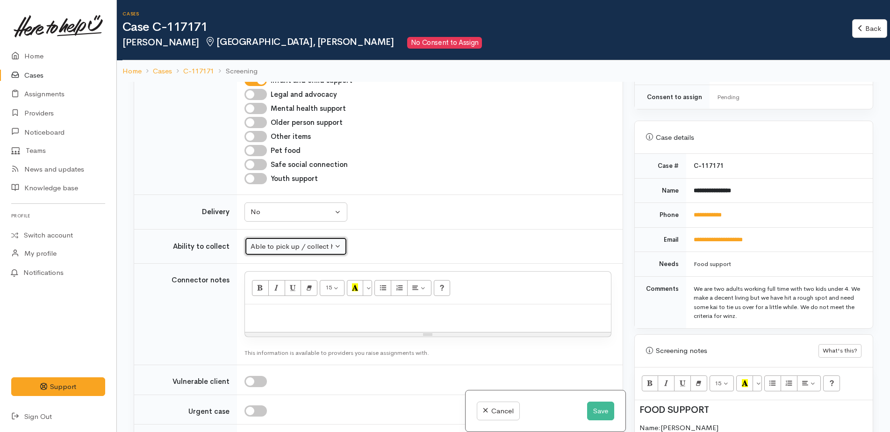
scroll to position [514, 0]
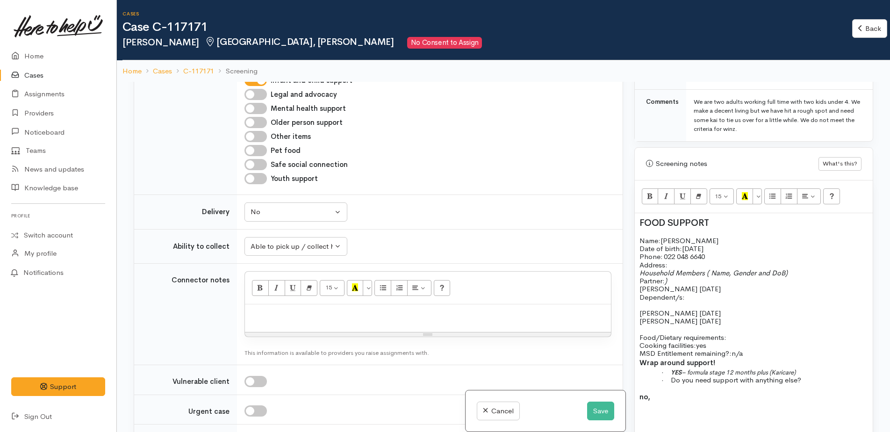
click at [700, 236] on p "Name: Caryn Date of birth: 15/01/1988 Phone:   022 048 6640" at bounding box center [753, 248] width 229 height 24
click at [682, 261] on p "Address:" at bounding box center [753, 265] width 229 height 8
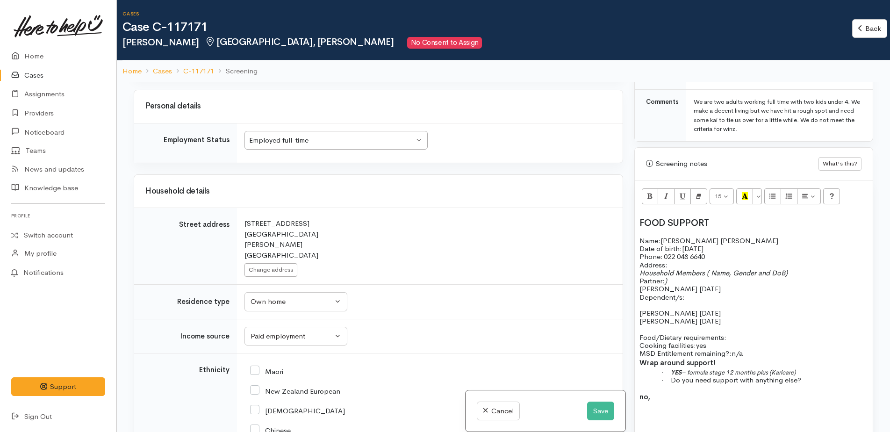
scroll to position [1215, 0]
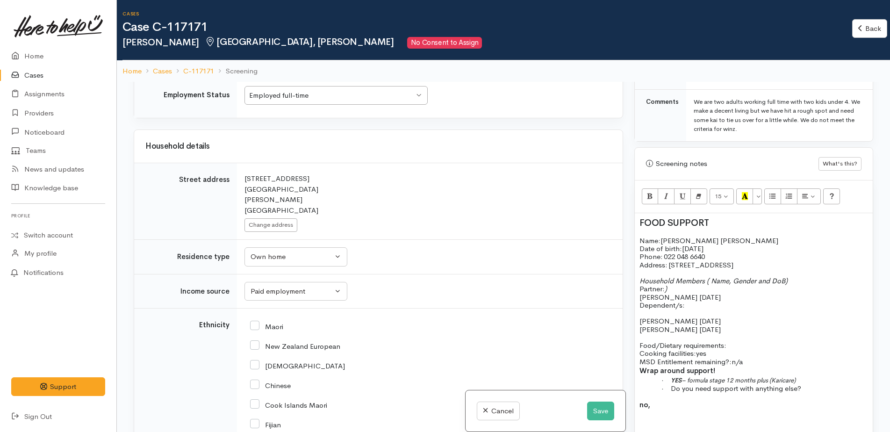
click at [670, 281] on p "Household Members ( Name, Gender and DoB) Partner: )" at bounding box center [753, 285] width 229 height 16
click at [640, 293] on span "Shane SOB 6/03/1987" at bounding box center [679, 297] width 81 height 9
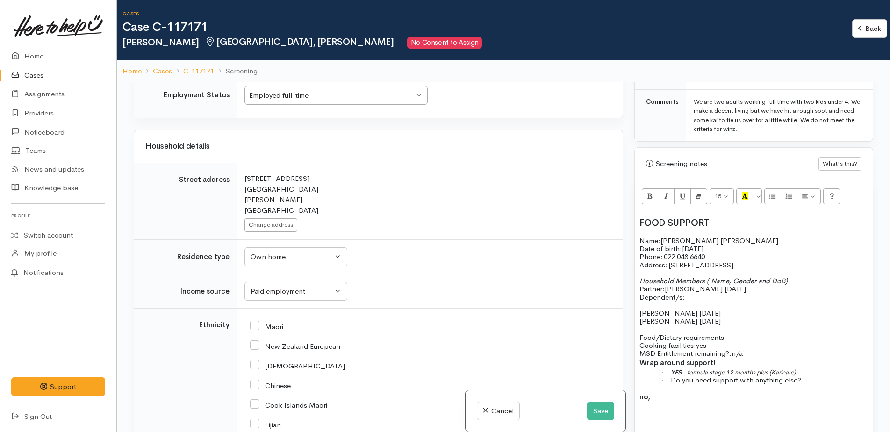
click at [684, 279] on p "Household Members ( Name, Gender and DoB) Partner: Shane SOB 6/03/1987" at bounding box center [753, 285] width 229 height 16
click at [790, 276] on span at bounding box center [790, 280] width 2 height 9
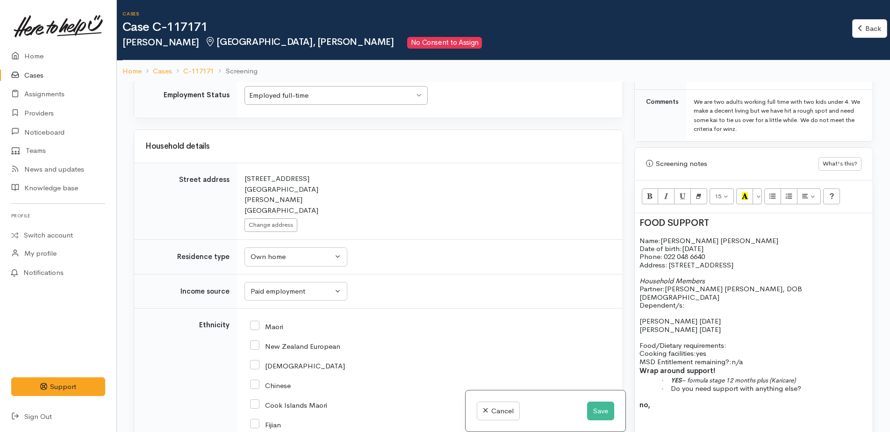
click at [638, 288] on div "FOOD SUPPORT Name: Caryn Van Shipley Date of birth: 15/01/1988 Phone:   022 048…" at bounding box center [754, 363] width 238 height 300
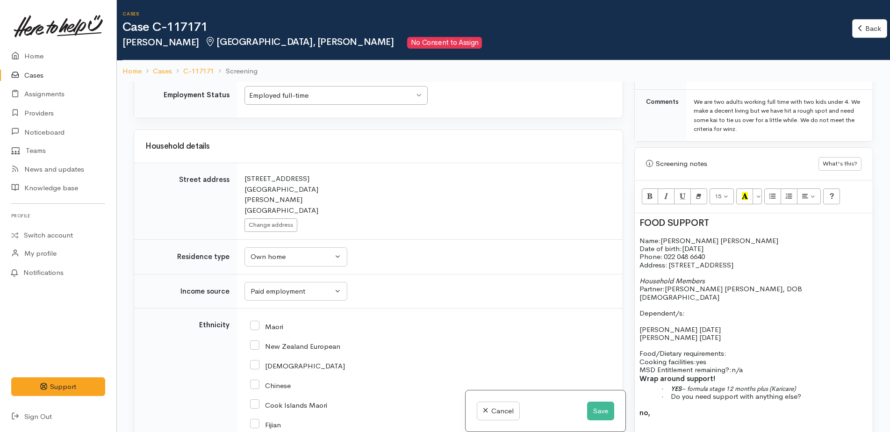
click at [694, 309] on p "Dependent/s:" at bounding box center [753, 313] width 229 height 8
click at [637, 313] on div "FOOD SUPPORT Name: Caryn Van Shipley Date of birth: 15/01/1988 Phone:   022 048…" at bounding box center [754, 367] width 238 height 308
click at [674, 325] on span "son: Nolan DOBL 28/3/2022" at bounding box center [687, 329] width 97 height 9
click at [700, 325] on span "son: Nolan, DOBL 28/3/2022" at bounding box center [699, 329] width 120 height 9
click at [697, 325] on span "son: Nolan, DOBL 28/3/2022" at bounding box center [699, 329] width 120 height 9
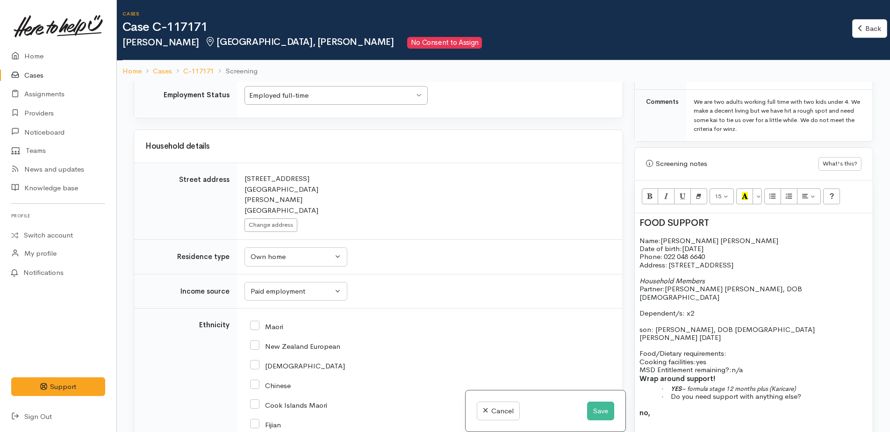
click at [638, 320] on div "FOOD SUPPORT Name: Caryn Van Shipley Date of birth: 15/01/1988 Phone:   022 048…" at bounding box center [754, 367] width 238 height 308
click at [713, 333] on span "daughter: Amelia DOBL 27/11/2023" at bounding box center [696, 337] width 114 height 9
click at [739, 349] on p "Food/Dietary requirements: Cooking facilities: yes MSD Entitlement remaining?: …" at bounding box center [753, 361] width 229 height 24
click at [758, 351] on p "Food/Dietary requirements: no Cooking facilities: yes MSD Entitlement remaining…" at bounding box center [753, 361] width 229 height 24
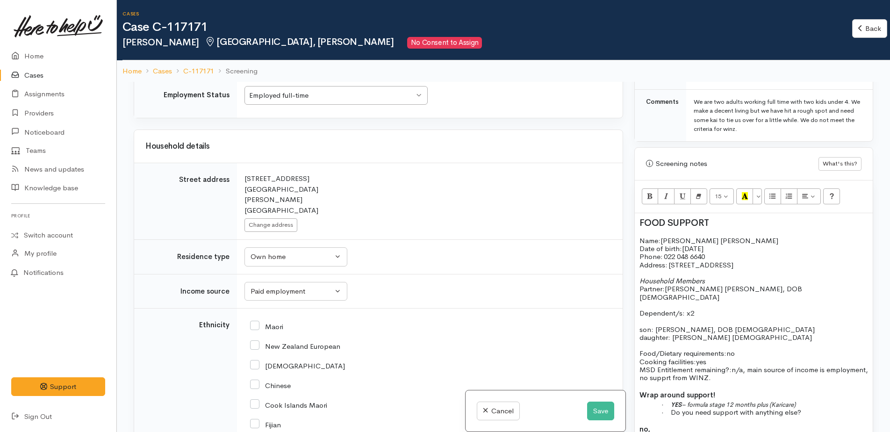
click at [808, 408] on p "· Do you need support with anything else?" at bounding box center [770, 412] width 195 height 8
click at [809, 400] on p "· YES – formula stage 12 months plus (Karicare)" at bounding box center [770, 404] width 195 height 8
click at [662, 431] on p "no," at bounding box center [753, 437] width 229 height 11
click at [587, 413] on button "Save" at bounding box center [600, 410] width 27 height 19
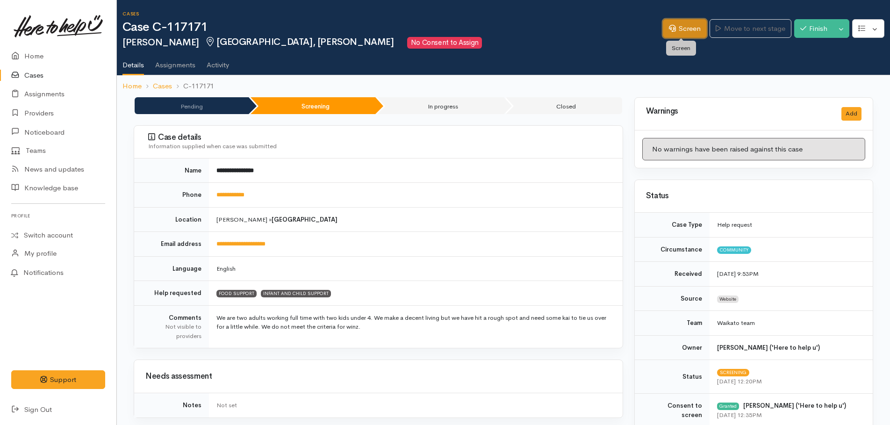
click at [682, 25] on link "Screen" at bounding box center [685, 28] width 44 height 19
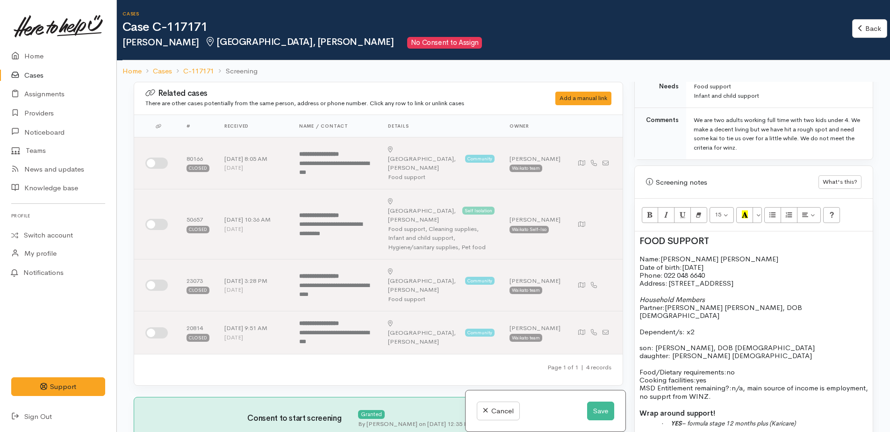
scroll to position [527, 0]
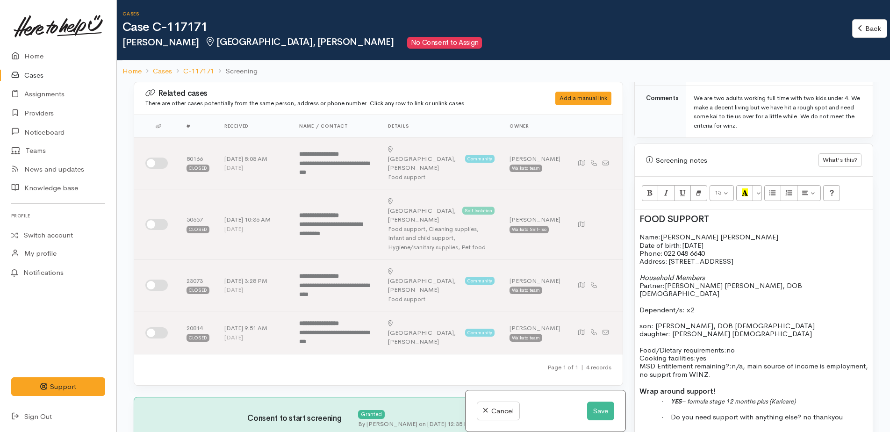
drag, startPoint x: 639, startPoint y: 234, endPoint x: 852, endPoint y: 411, distance: 277.8
click at [852, 411] on div "FOOD SUPPORT Name: Caryn Van Shipley Date of birth: 15/01/1988 Phone:   022 048…" at bounding box center [754, 375] width 238 height 333
copy div "Name: Caryn Van Shipley Date of birth: 15/01/1988 Phone:   022 048 6640 Address…"
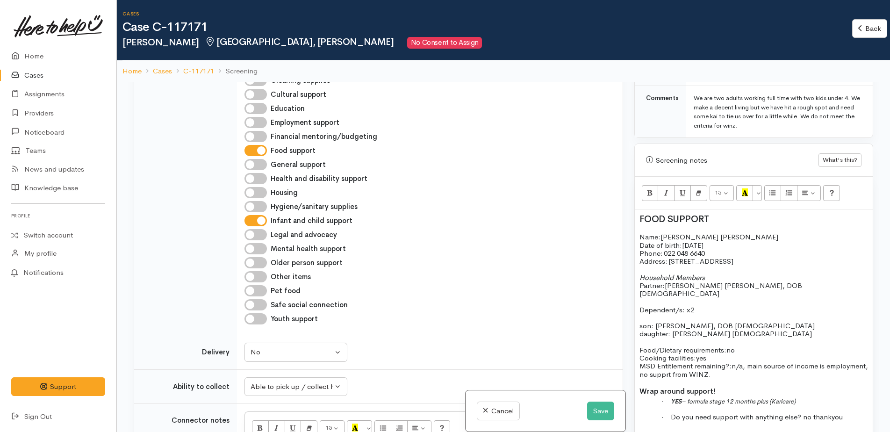
scroll to position [794, 0]
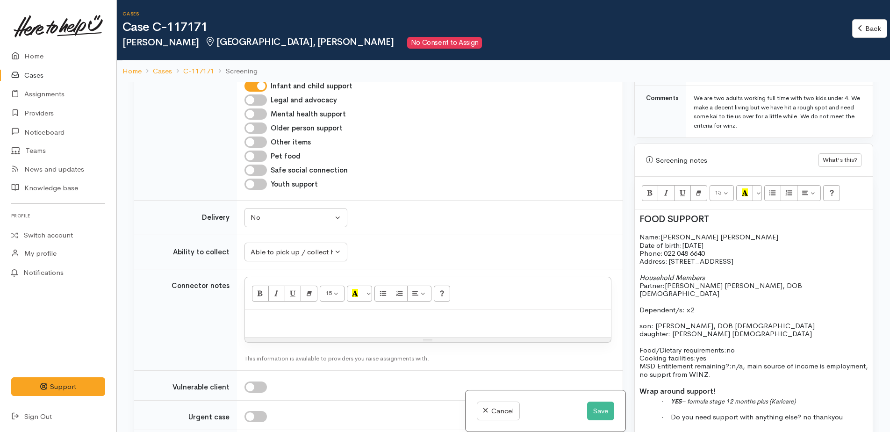
paste div
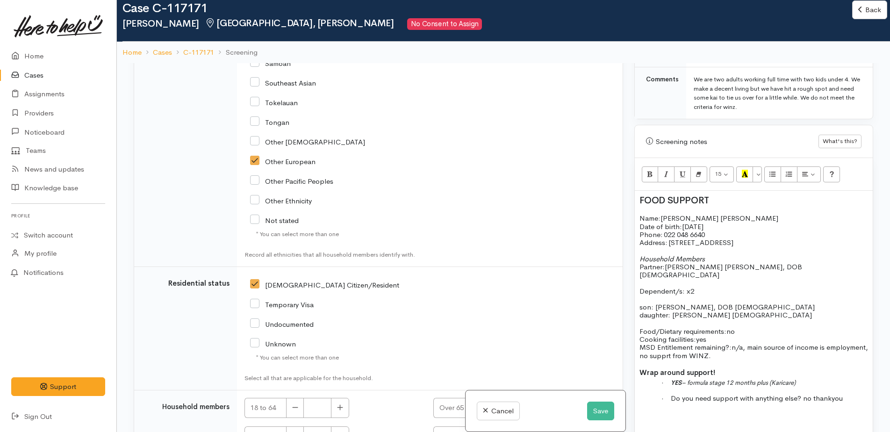
scroll to position [1889, 0]
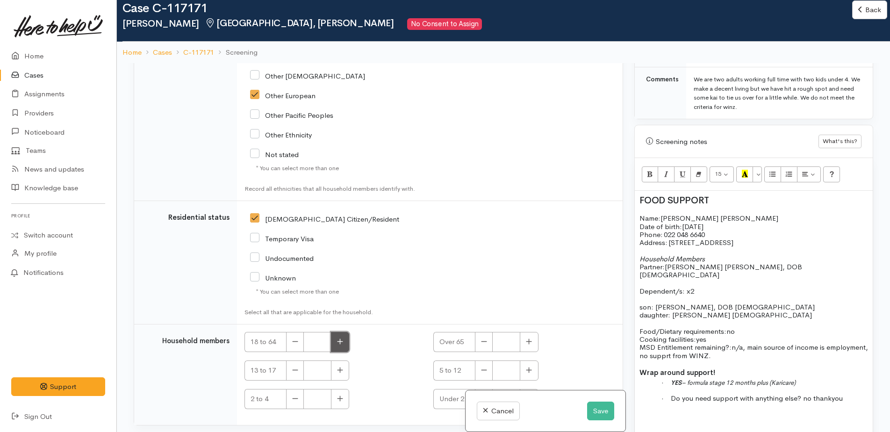
click at [345, 332] on button "button" at bounding box center [340, 342] width 18 height 20
type input "2"
click at [347, 389] on button "button" at bounding box center [340, 399] width 18 height 20
click at [343, 389] on button "button" at bounding box center [340, 399] width 18 height 20
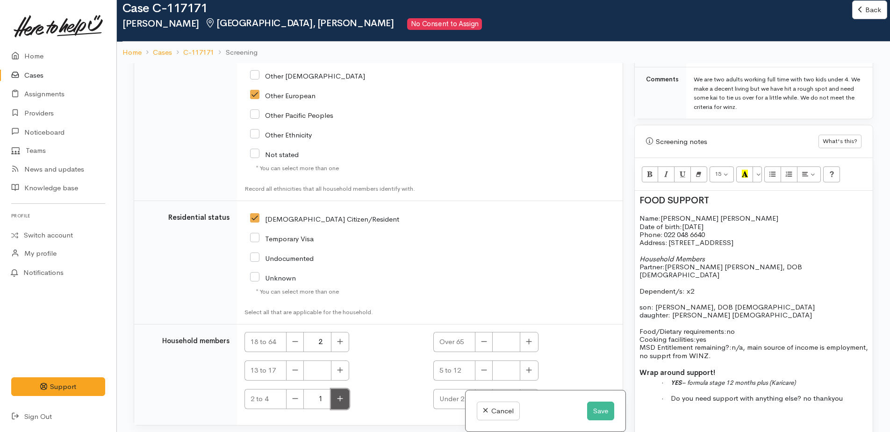
type input "2"
checkbox input "true"
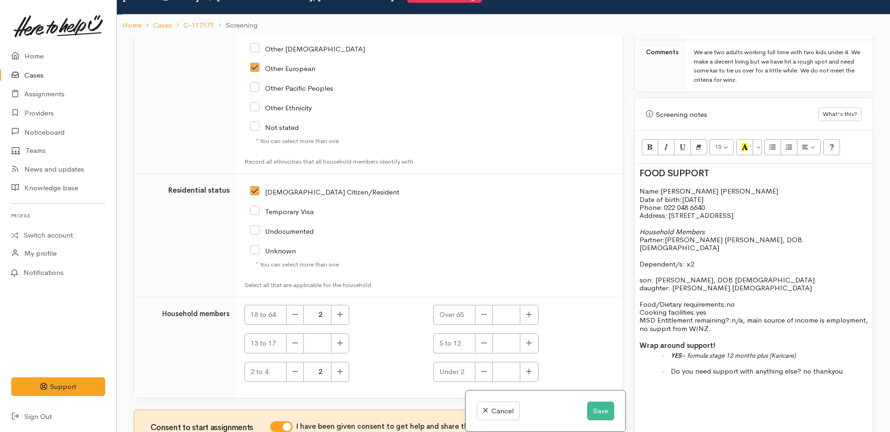
scroll to position [82, 0]
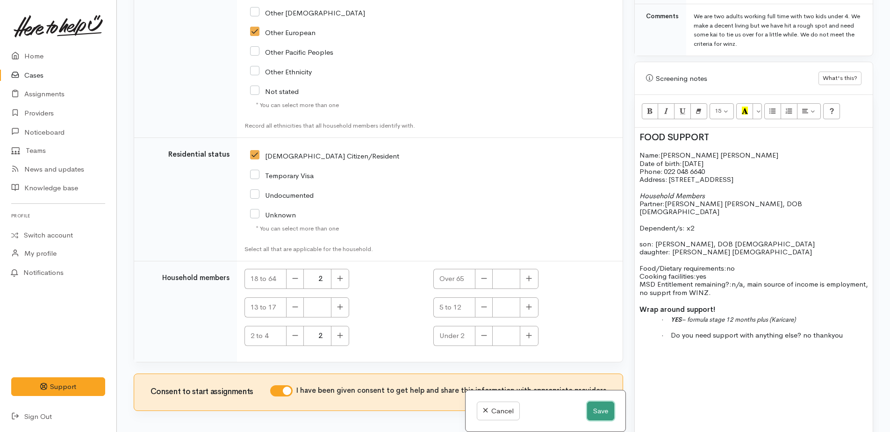
click at [594, 414] on button "Save" at bounding box center [600, 410] width 27 height 19
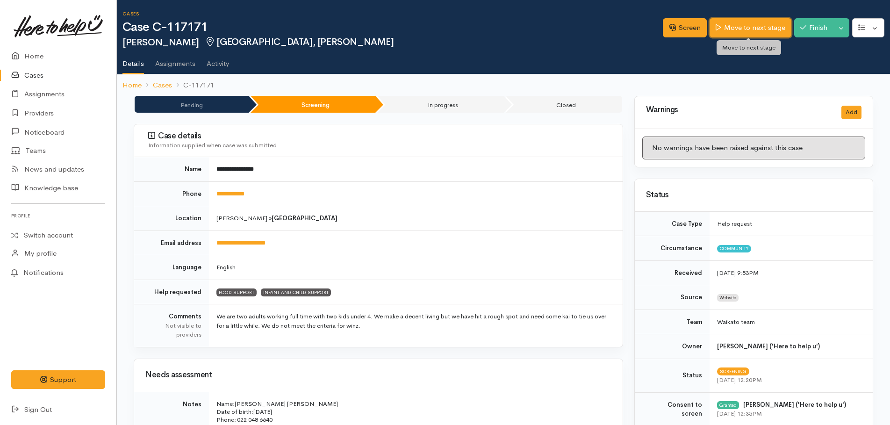
click at [732, 32] on link "Move to next stage" at bounding box center [749, 27] width 81 height 19
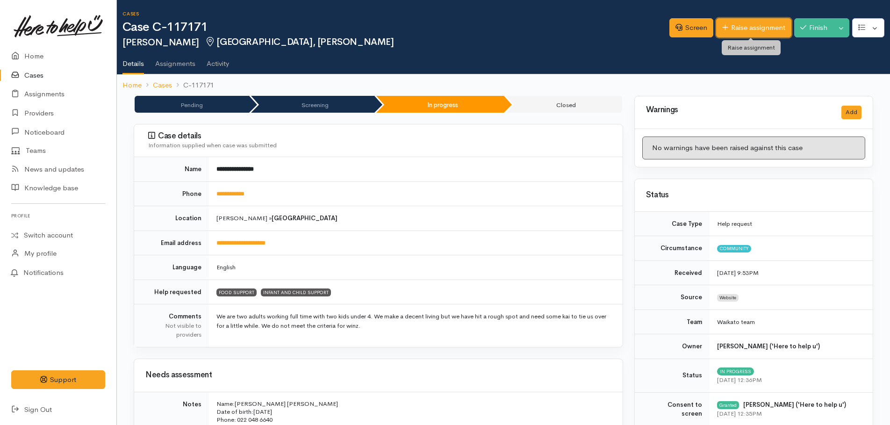
click at [734, 23] on link "Raise assignment" at bounding box center [753, 27] width 75 height 19
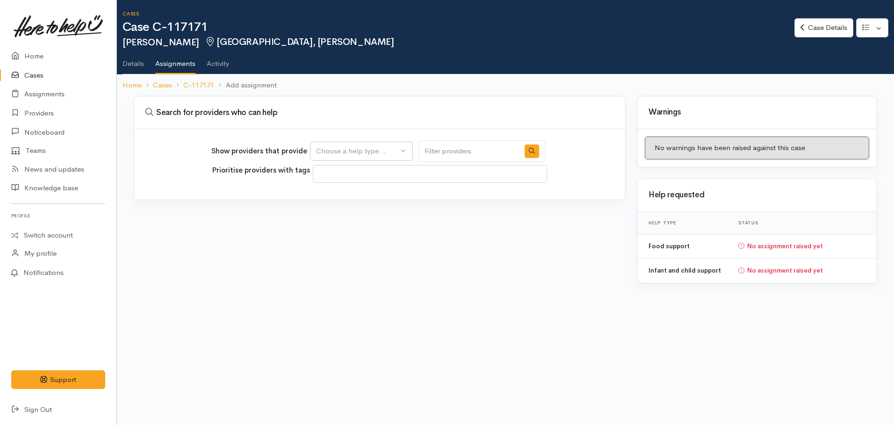
select select
click at [371, 151] on div "Choose a help type..." at bounding box center [357, 151] width 82 height 11
click at [354, 199] on span "Food support" at bounding box center [343, 196] width 43 height 11
select select "3"
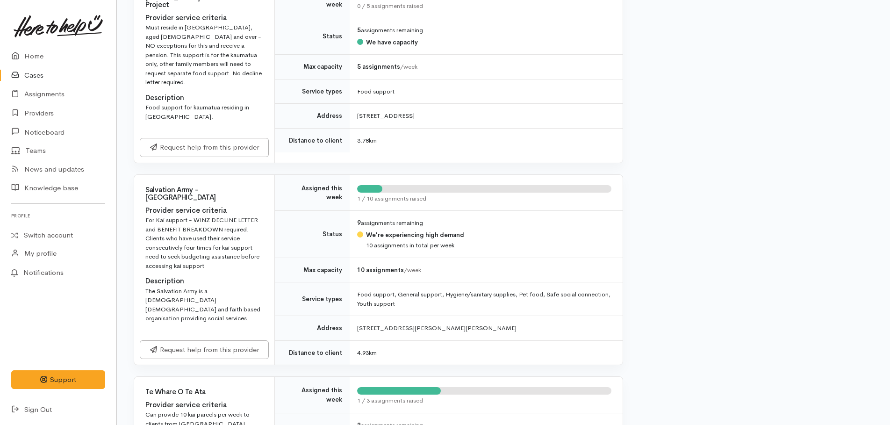
scroll to position [701, 0]
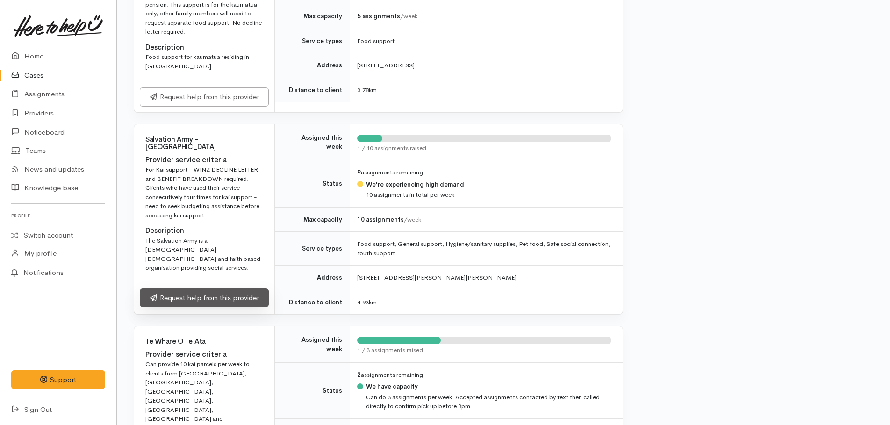
click at [218, 288] on link "Request help from this provider" at bounding box center [204, 297] width 129 height 19
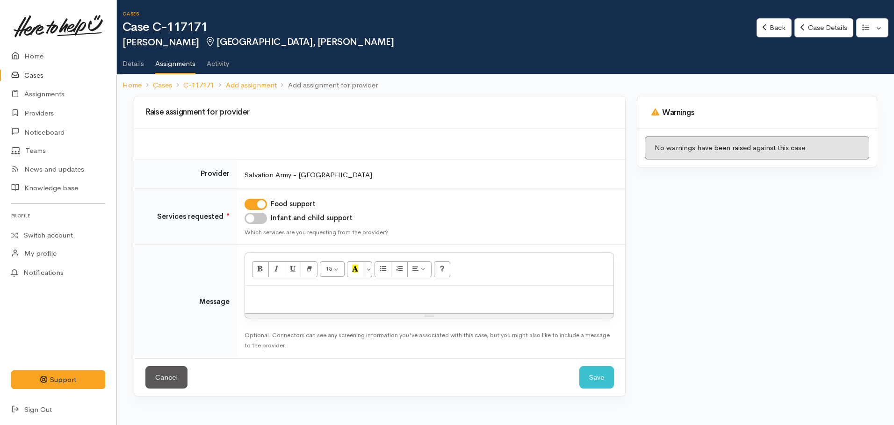
click at [252, 219] on input "Infant and child support" at bounding box center [255, 218] width 22 height 11
checkbox input "true"
click at [278, 289] on div at bounding box center [429, 300] width 368 height 28
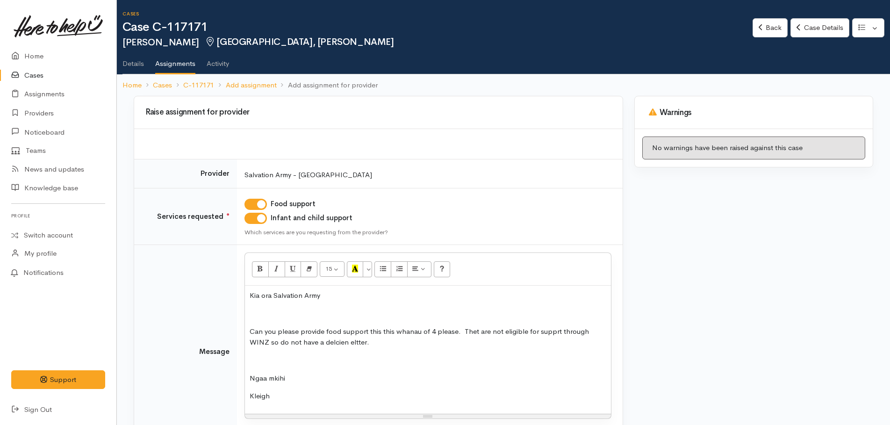
click at [552, 330] on p "Can you please provide food support this this whanau of 4 please. Thet are not …" at bounding box center [428, 336] width 357 height 21
drag, startPoint x: 274, startPoint y: 379, endPoint x: 308, endPoint y: 368, distance: 35.9
click at [474, 330] on p "Can you please provide food support this this whanau of 4 please. Thet are not …" at bounding box center [428, 336] width 357 height 21
click at [456, 331] on p "Can you please provide food support this this whanau of 4 please. They are not …" at bounding box center [428, 336] width 357 height 21
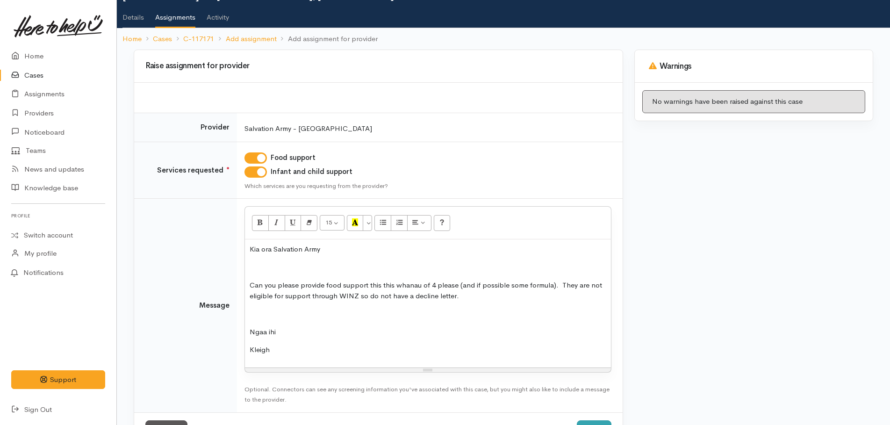
scroll to position [83, 0]
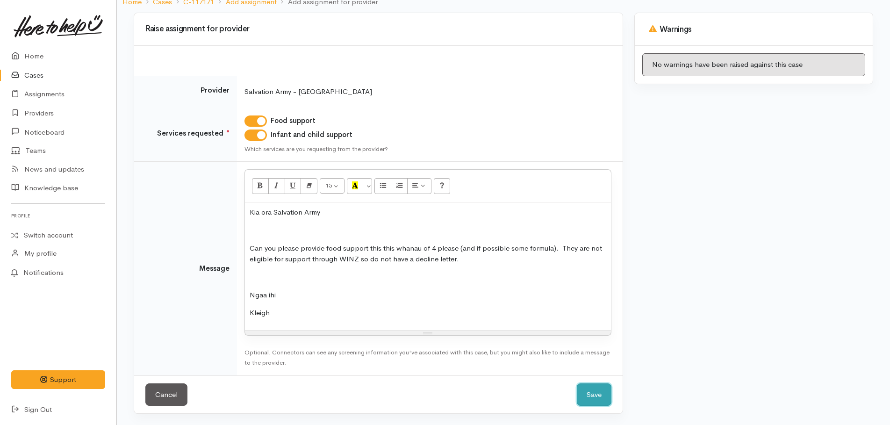
click at [603, 397] on button "Save" at bounding box center [594, 394] width 35 height 23
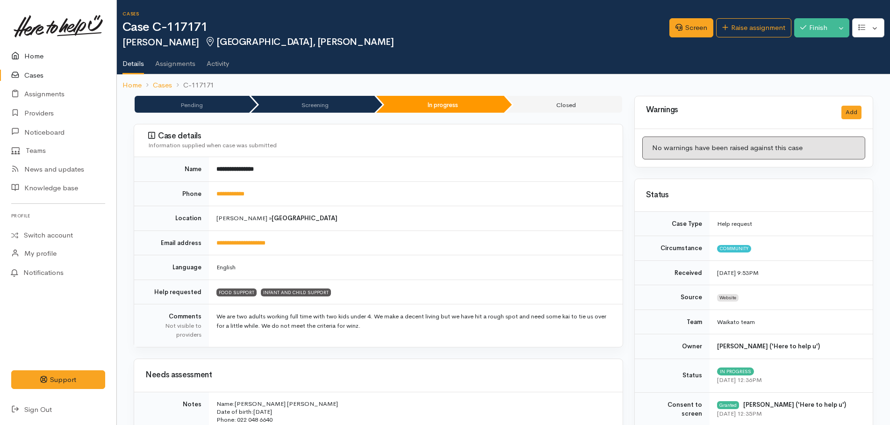
click at [34, 52] on link "Home" at bounding box center [58, 56] width 116 height 19
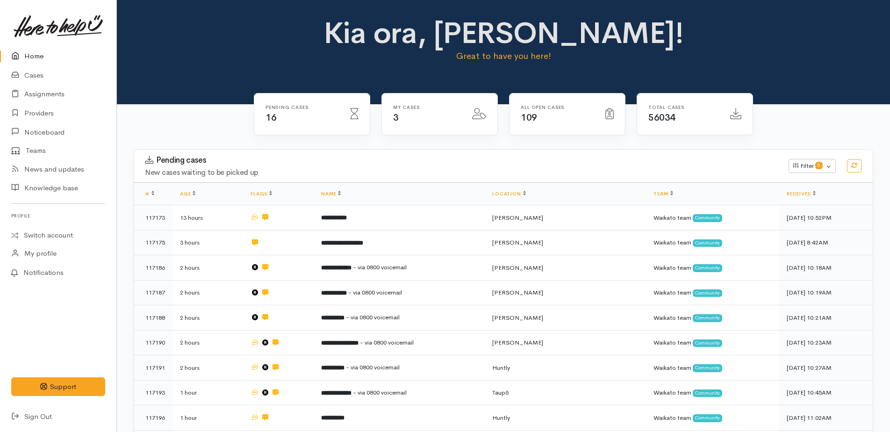
click at [29, 55] on link "Home" at bounding box center [58, 56] width 116 height 19
